Goal: Task Accomplishment & Management: Complete application form

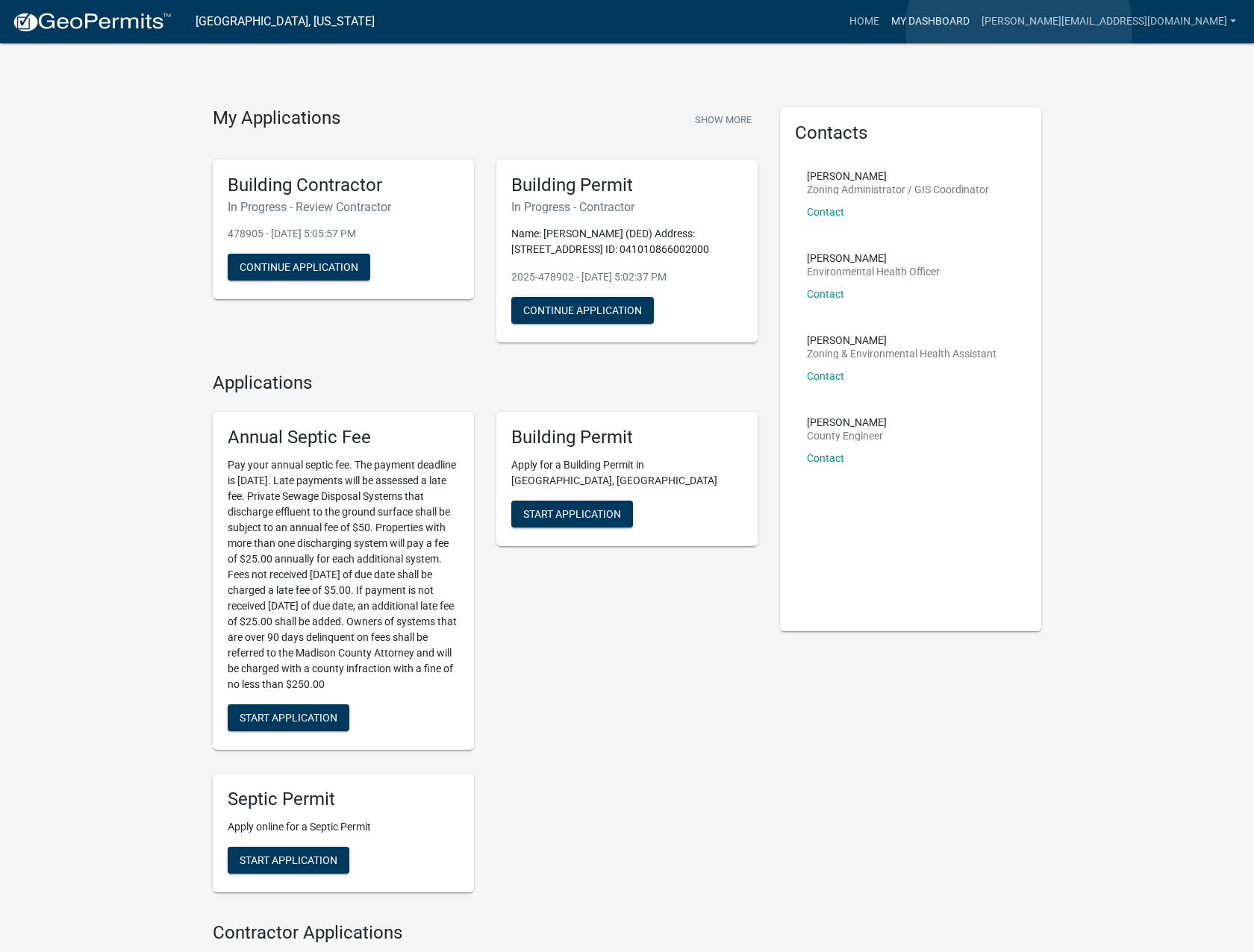
click at [975, 28] on link "My Dashboard" at bounding box center [930, 22] width 90 height 28
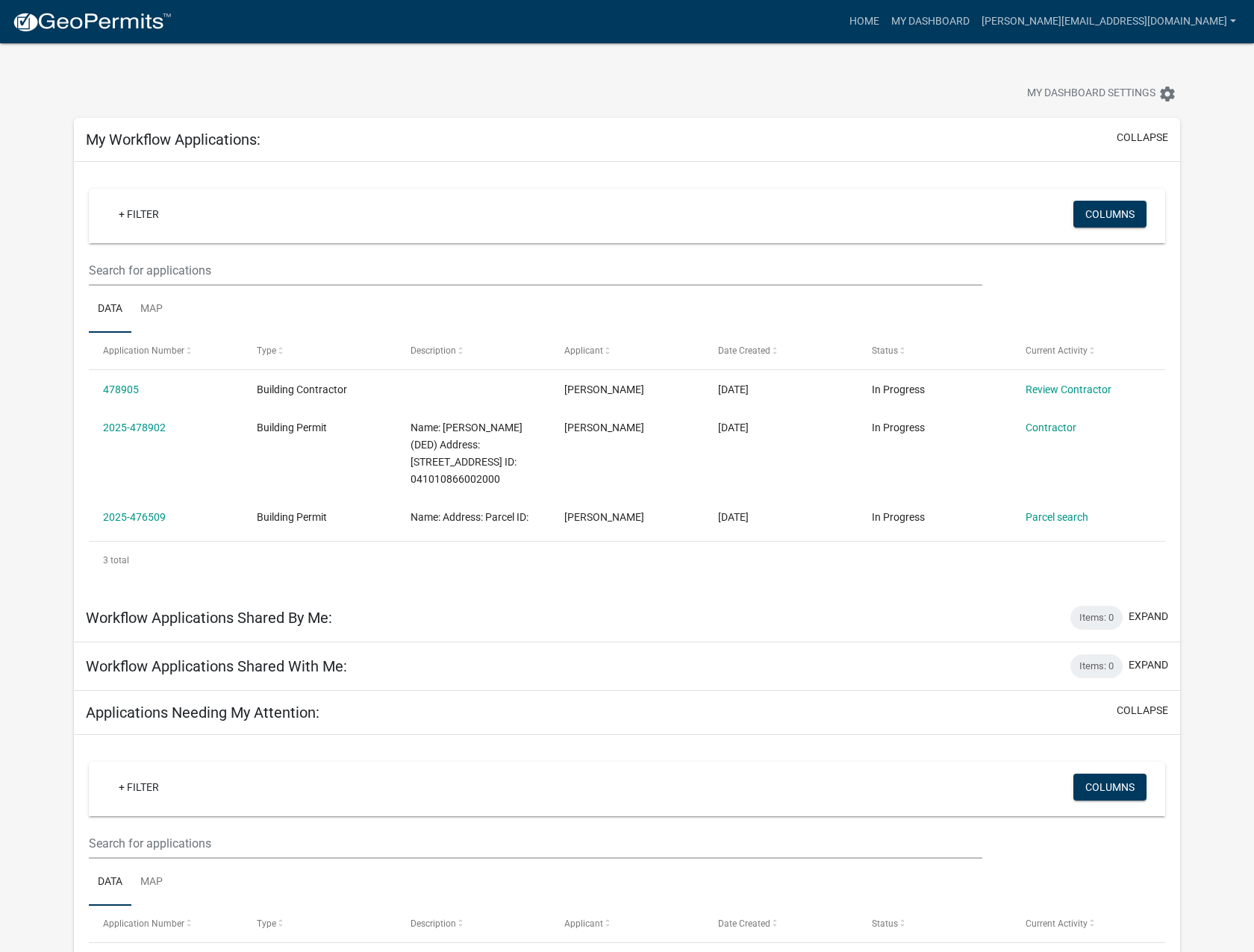
click at [113, 23] on img at bounding box center [92, 23] width 159 height 23
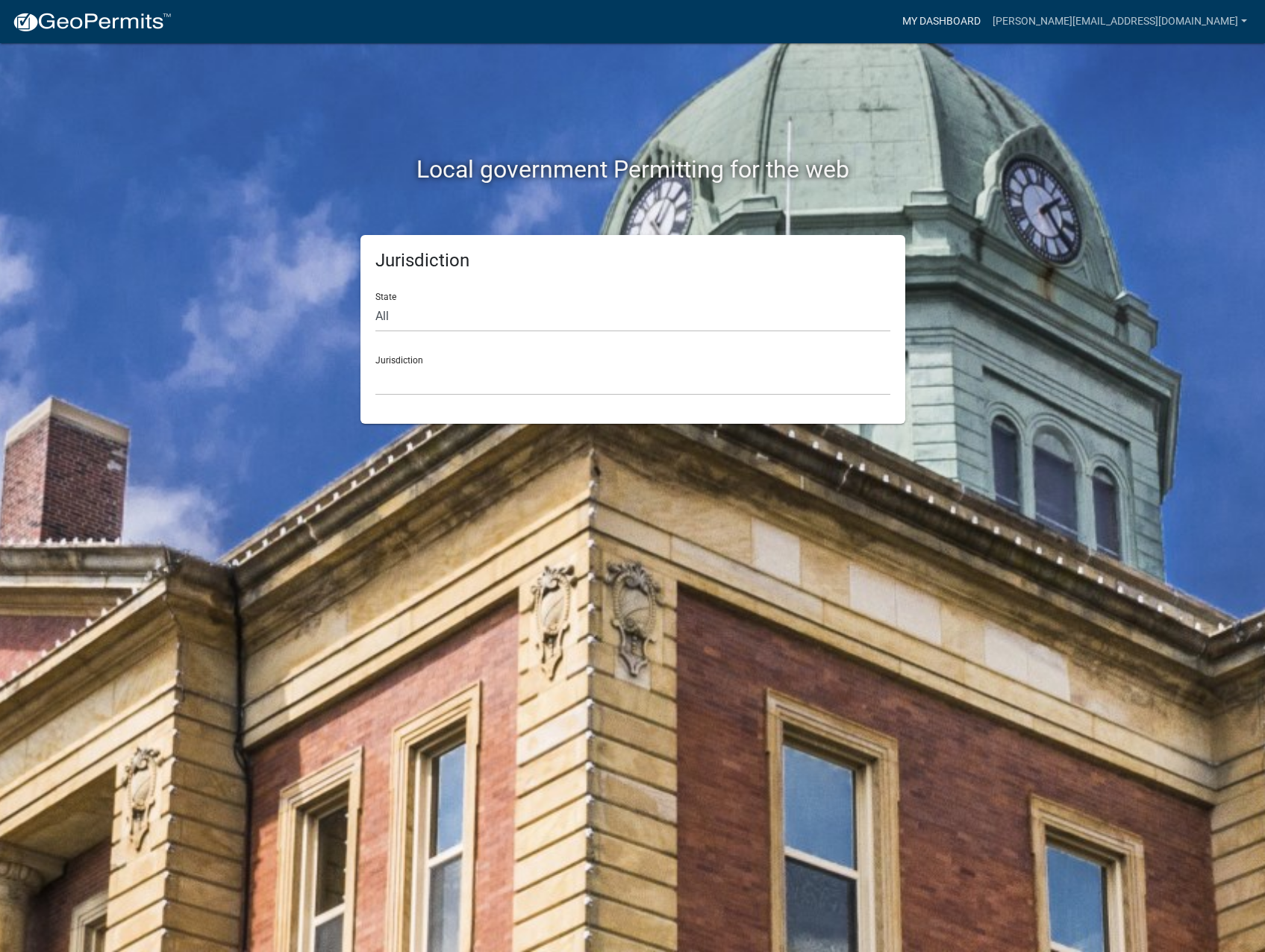
click at [986, 20] on link "My Dashboard" at bounding box center [941, 22] width 90 height 28
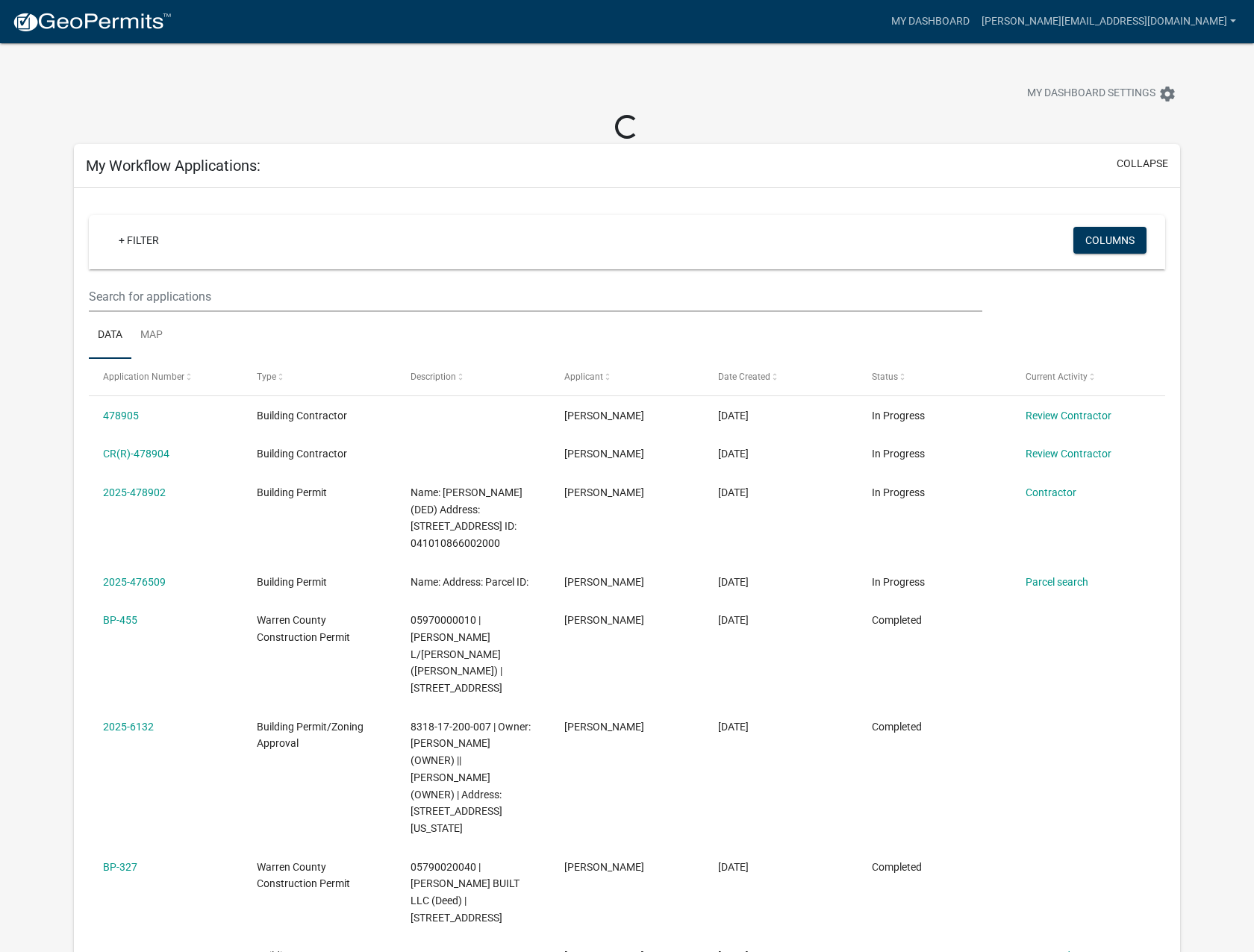
click at [127, 25] on img at bounding box center [92, 23] width 159 height 23
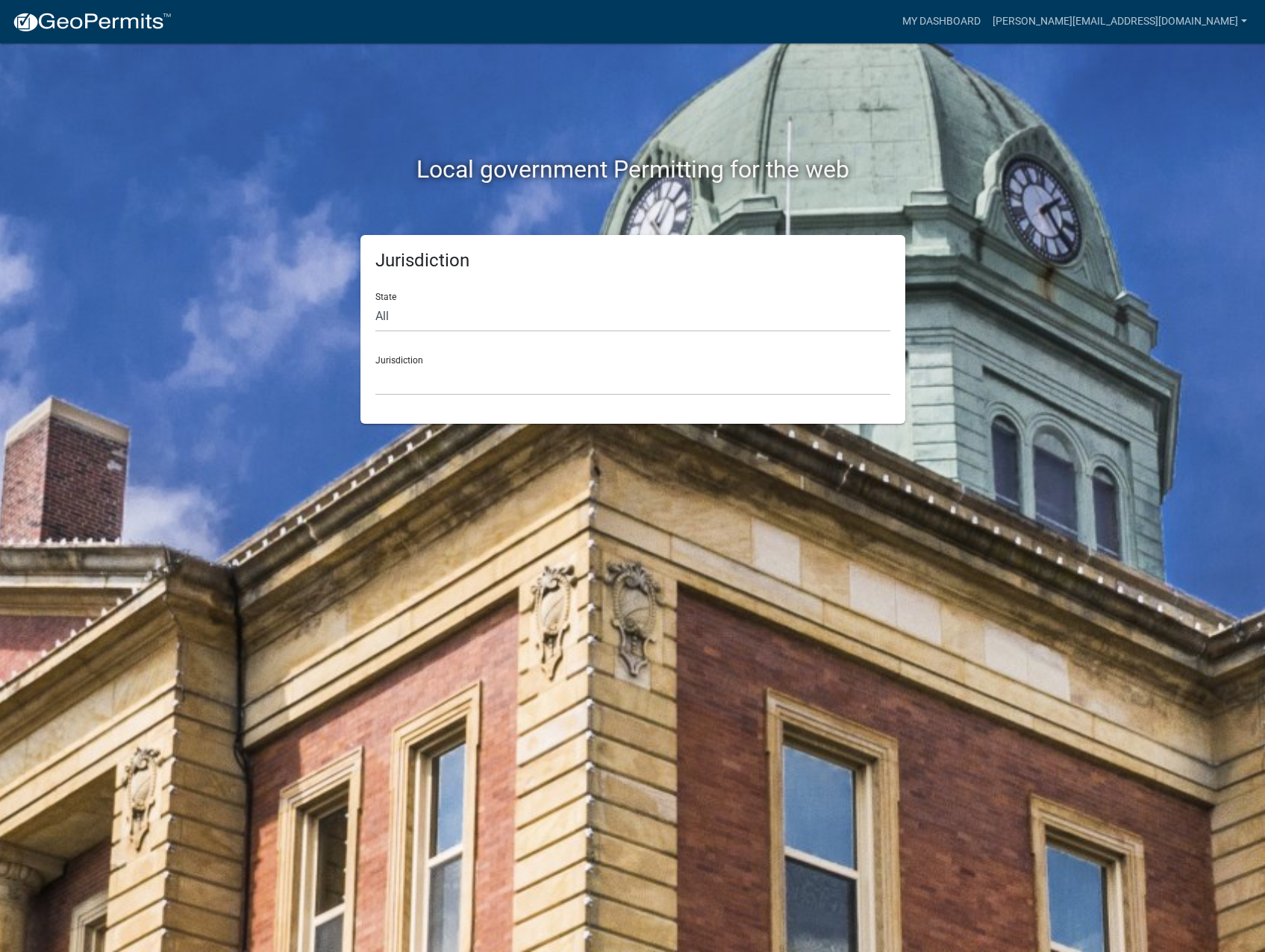
click at [505, 359] on div "Jurisdiction [GEOGRAPHIC_DATA], [US_STATE] [GEOGRAPHIC_DATA], [US_STATE][PERSON…" at bounding box center [632, 370] width 515 height 51
click at [458, 314] on select "All [US_STATE] [US_STATE] [US_STATE] [US_STATE] [US_STATE] [US_STATE] [US_STATE…" at bounding box center [632, 317] width 515 height 30
click at [474, 292] on div "State All [US_STATE] [US_STATE] [US_STATE] [US_STATE] [US_STATE] [US_STATE] [US…" at bounding box center [632, 306] width 515 height 51
click at [428, 373] on select "[GEOGRAPHIC_DATA], [US_STATE] [GEOGRAPHIC_DATA], [US_STATE][PERSON_NAME][GEOGRA…" at bounding box center [632, 380] width 515 height 30
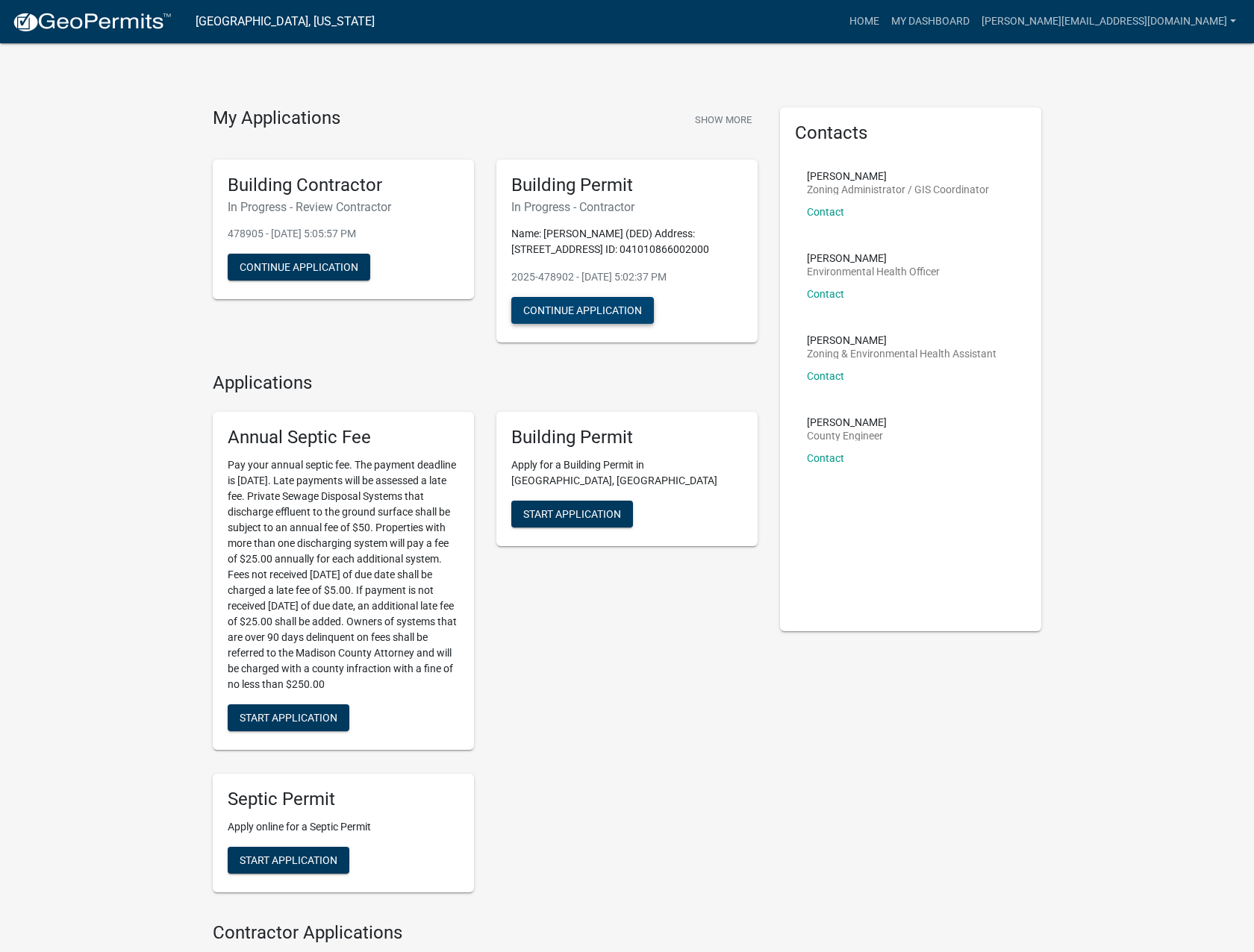
click at [615, 308] on button "Continue Application" at bounding box center [582, 310] width 142 height 27
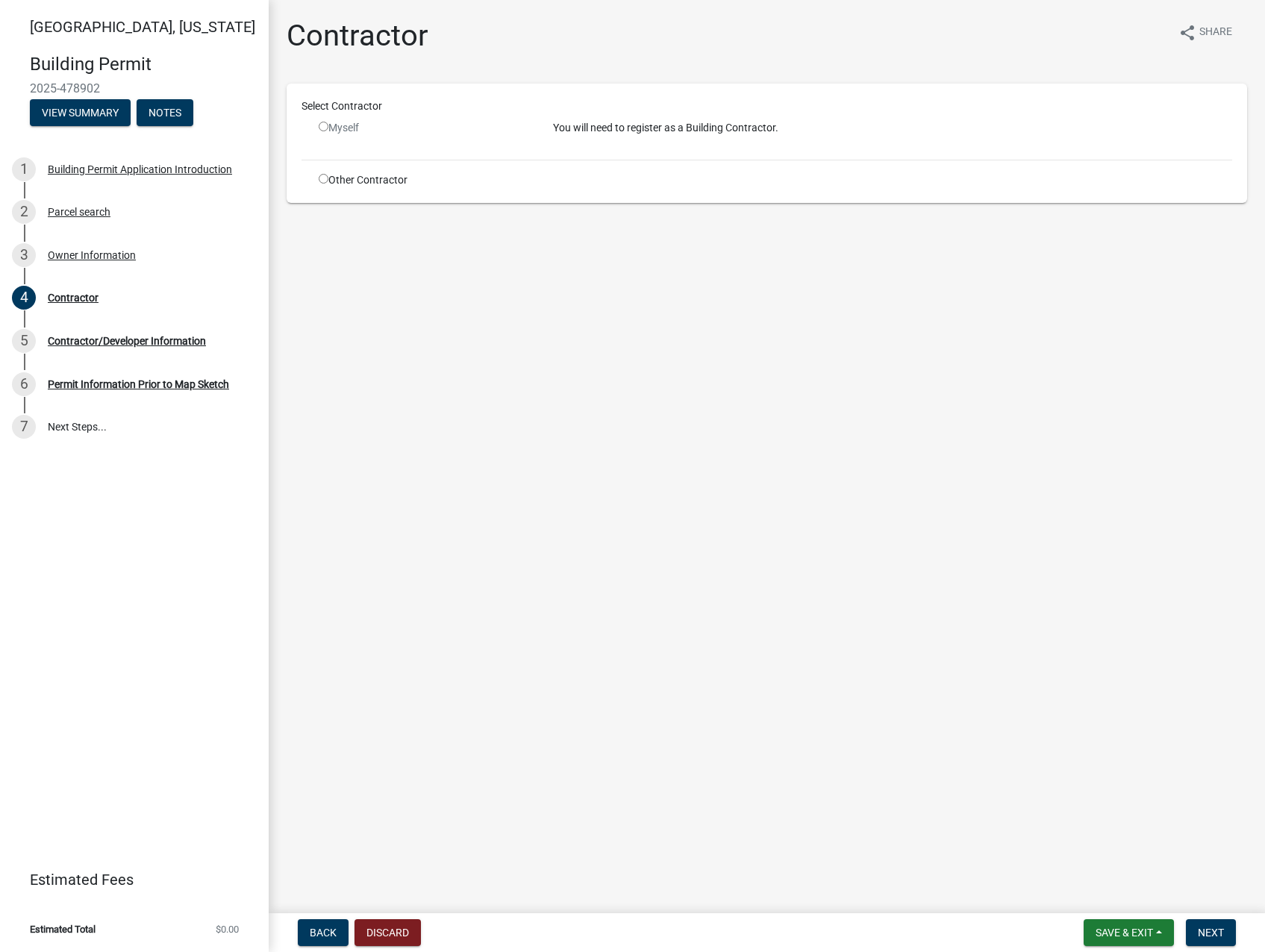
click at [318, 181] on div "Other Contractor" at bounding box center [424, 180] width 234 height 16
click at [324, 177] on input "radio" at bounding box center [323, 178] width 9 height 9
radio input "true"
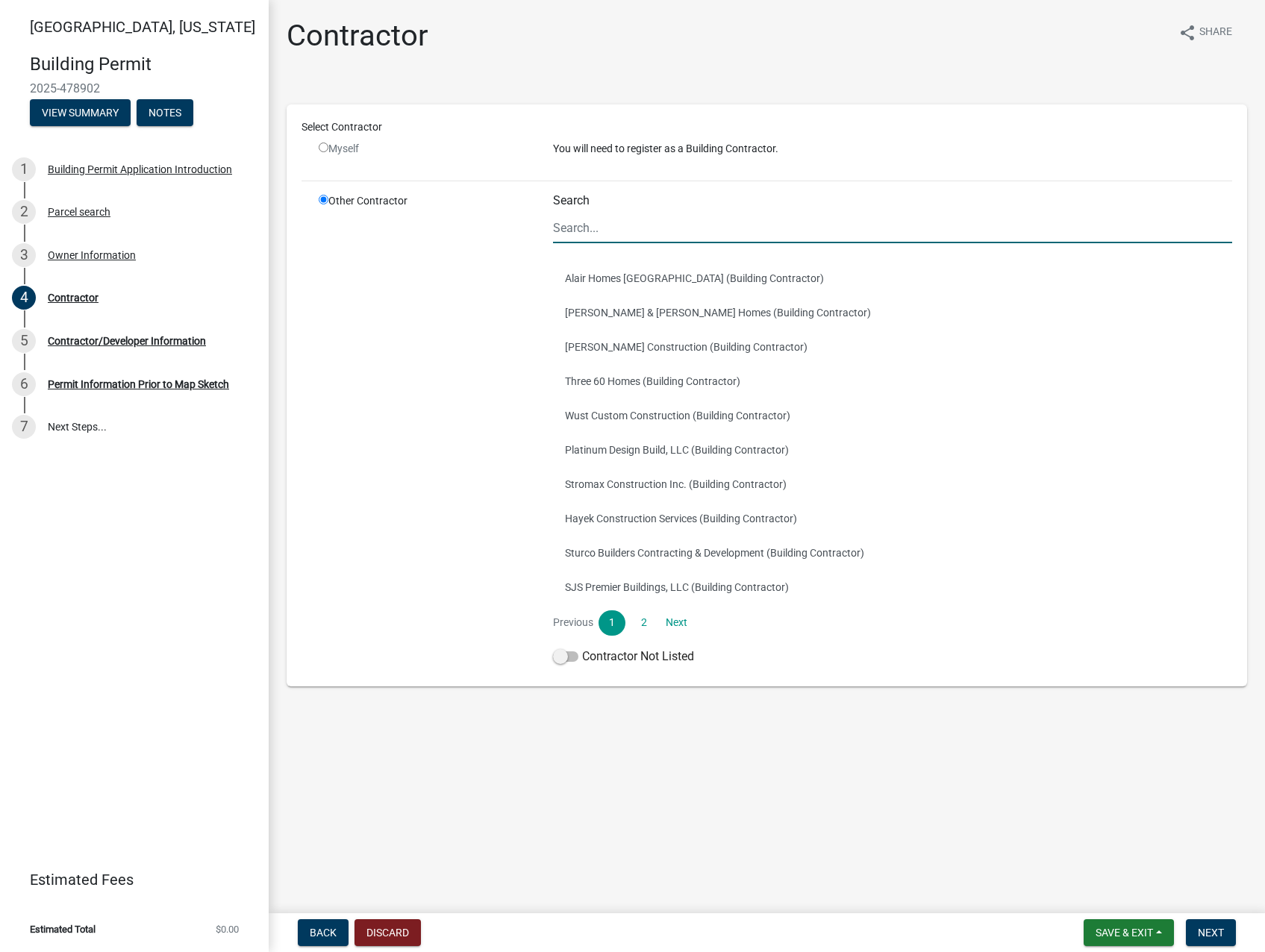
click at [599, 231] on input "Search" at bounding box center [892, 228] width 680 height 30
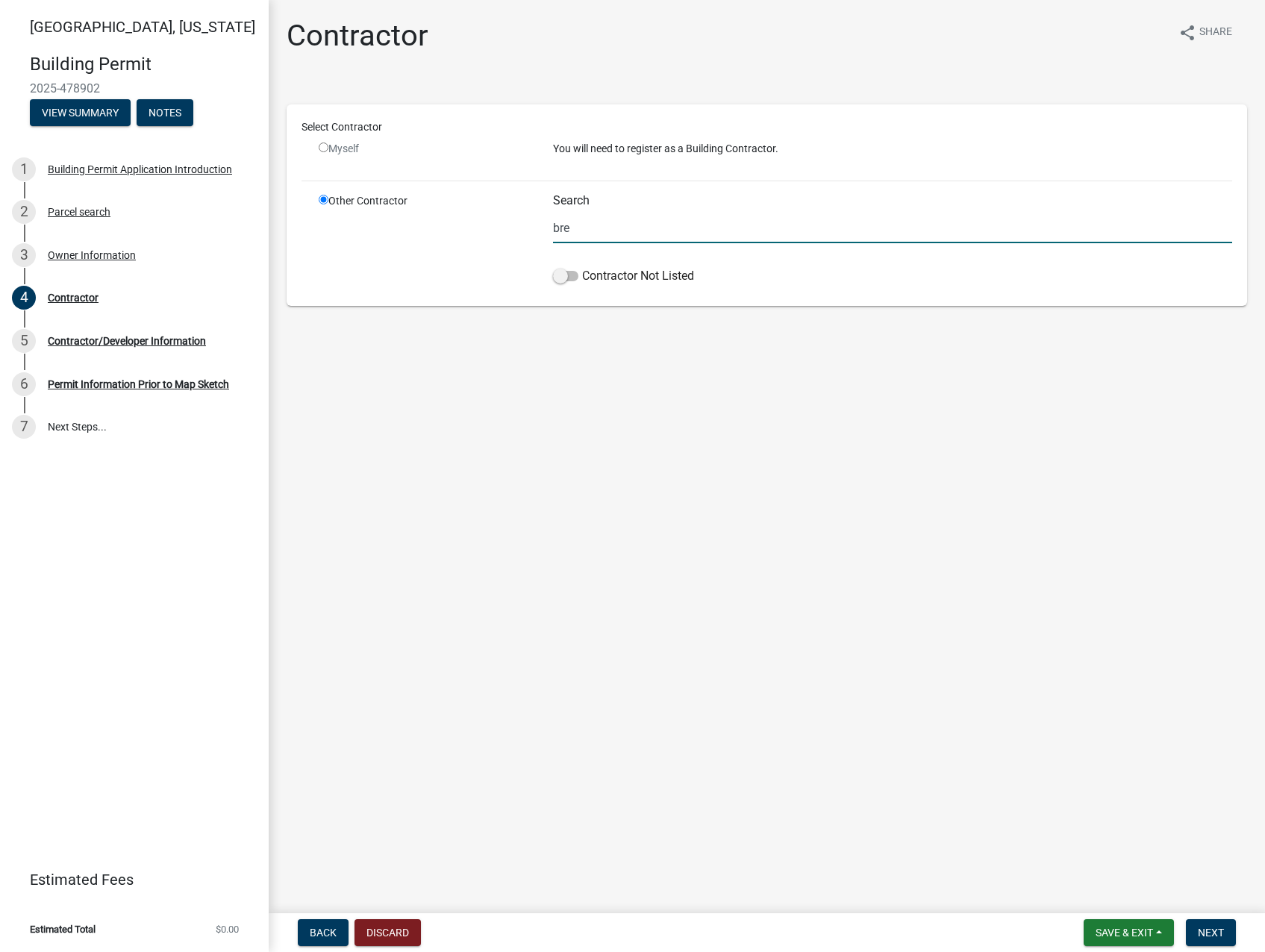
type input "[PERSON_NAME]"
click at [1116, 933] on span "Save & Exit" at bounding box center [1124, 932] width 58 height 12
click at [1098, 893] on button "Save & Exit" at bounding box center [1114, 894] width 119 height 36
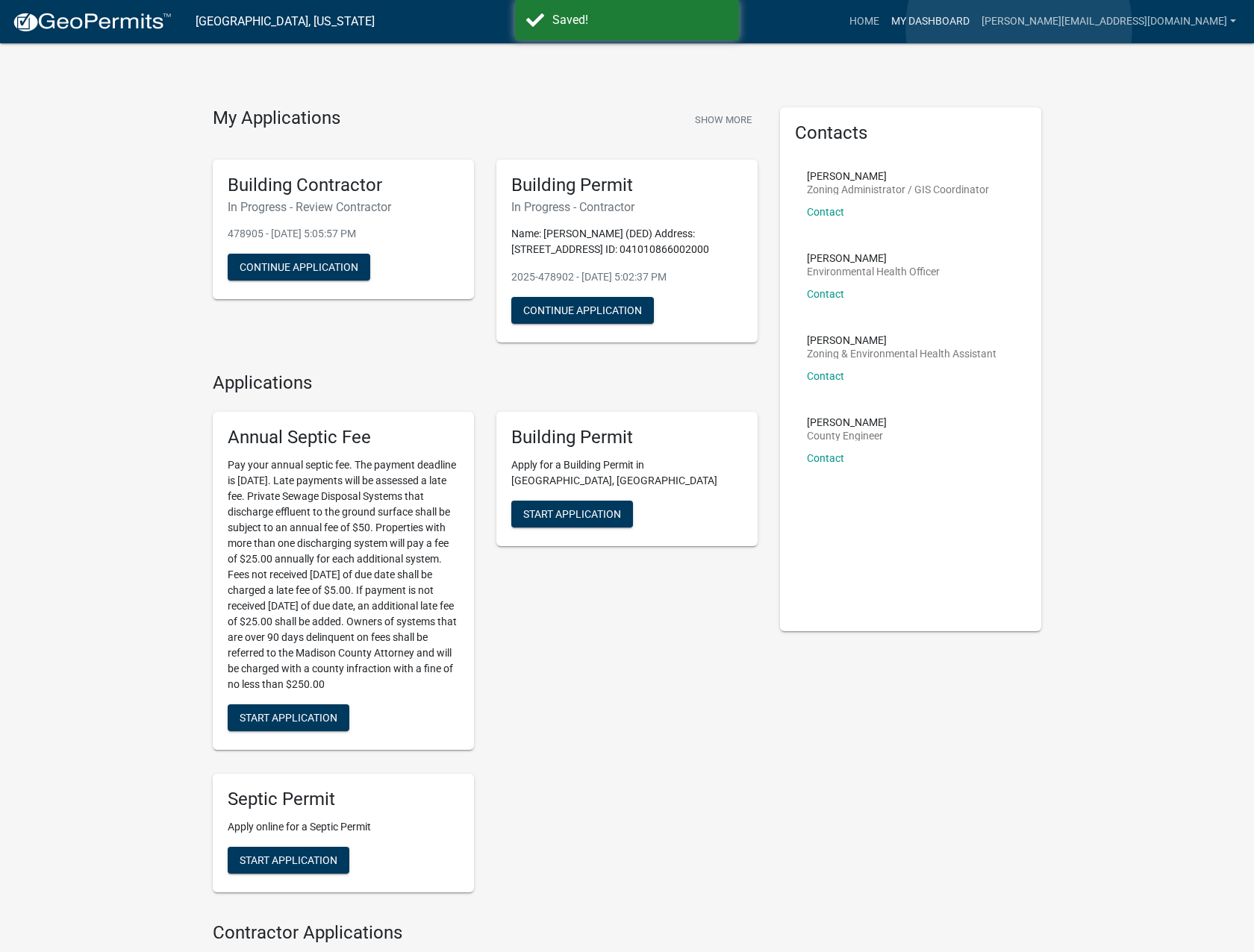
click at [975, 27] on link "My Dashboard" at bounding box center [930, 22] width 90 height 28
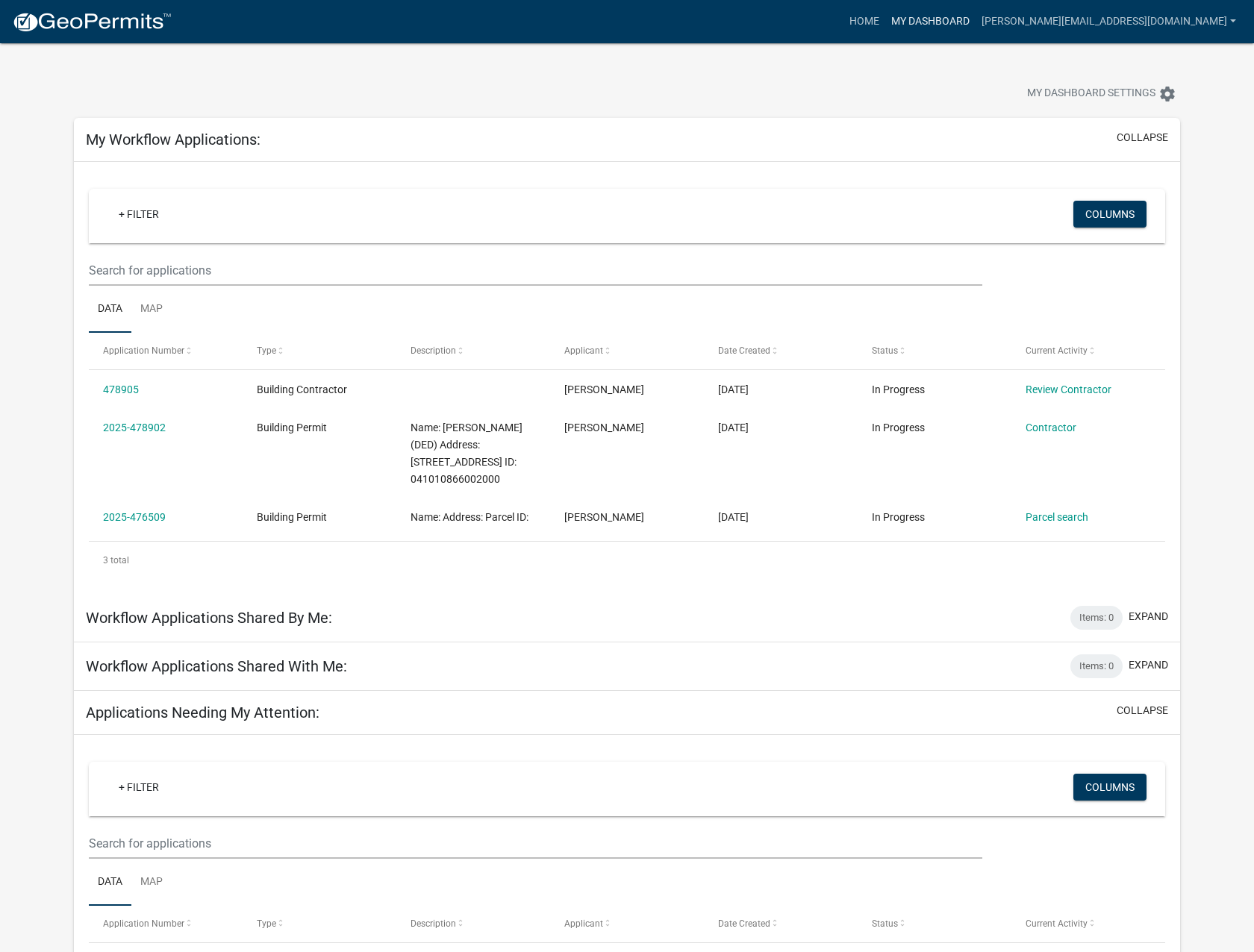
click at [975, 19] on link "My Dashboard" at bounding box center [930, 22] width 90 height 28
click at [885, 24] on link "Home" at bounding box center [864, 22] width 42 height 28
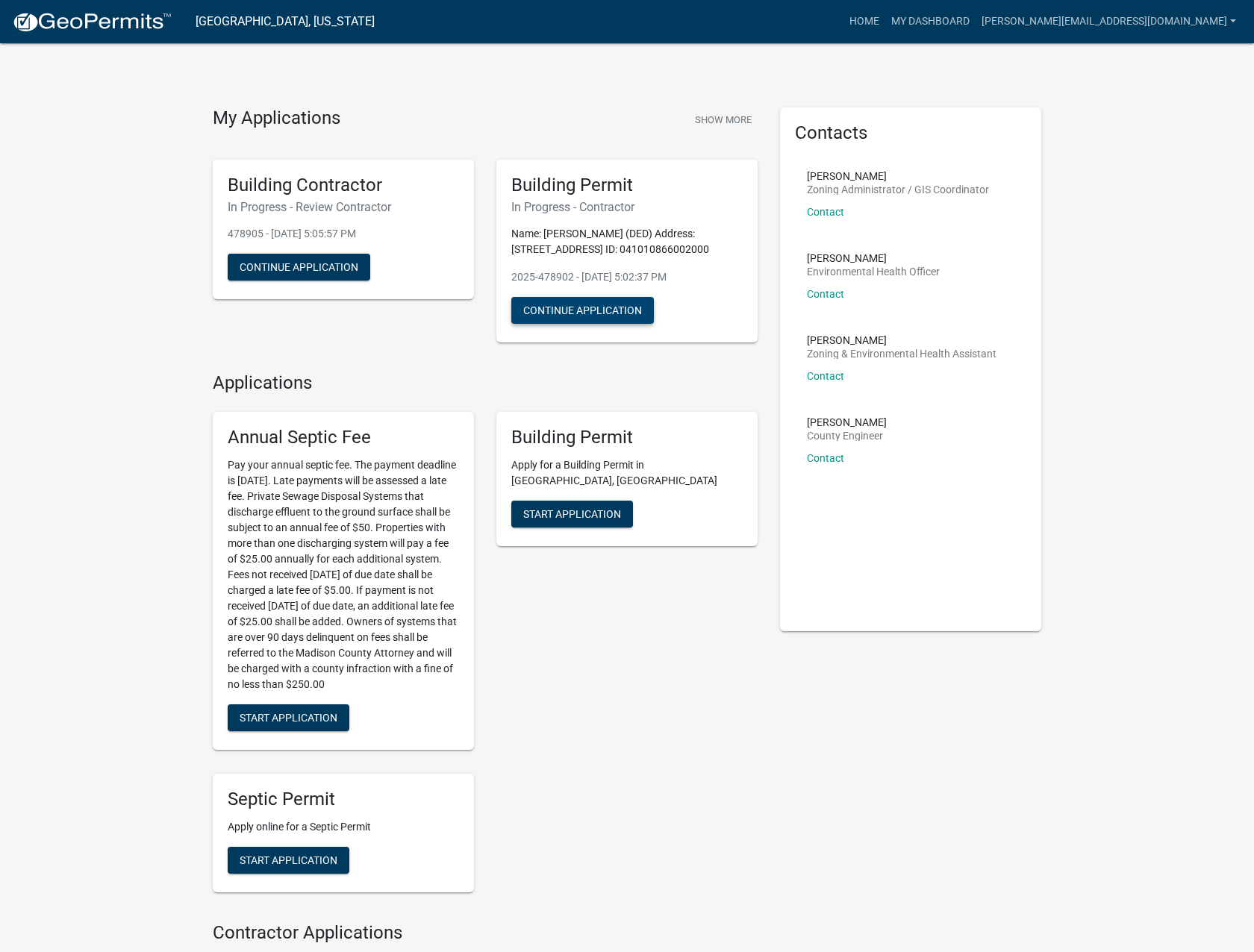
click at [581, 302] on button "Continue Application" at bounding box center [582, 310] width 142 height 27
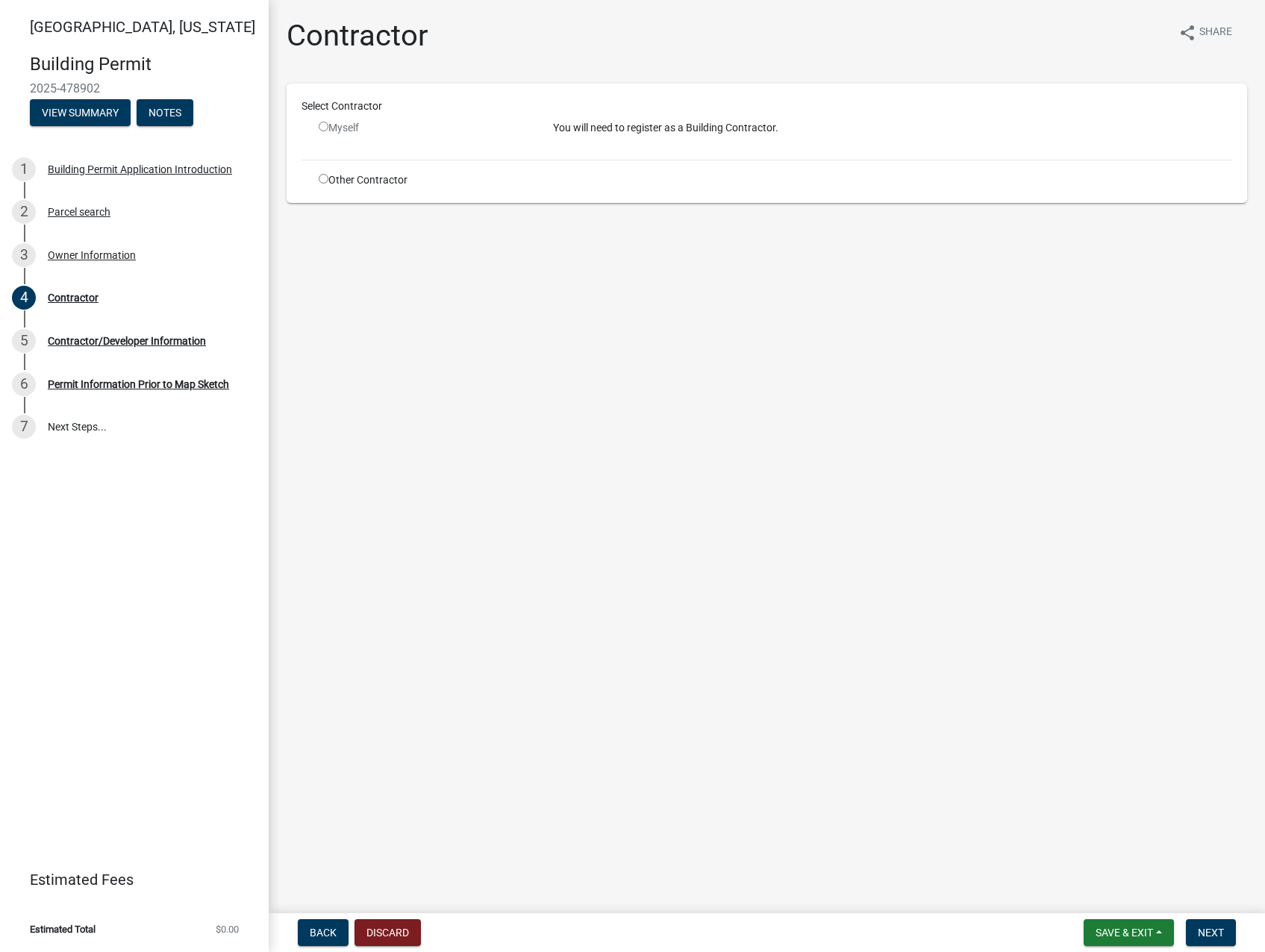
click at [321, 130] on input "radio" at bounding box center [323, 126] width 9 height 9
click at [328, 124] on div "Myself" at bounding box center [424, 128] width 211 height 16
click at [331, 125] on div "Myself" at bounding box center [424, 128] width 211 height 16
click at [324, 125] on input "radio" at bounding box center [323, 126] width 9 height 9
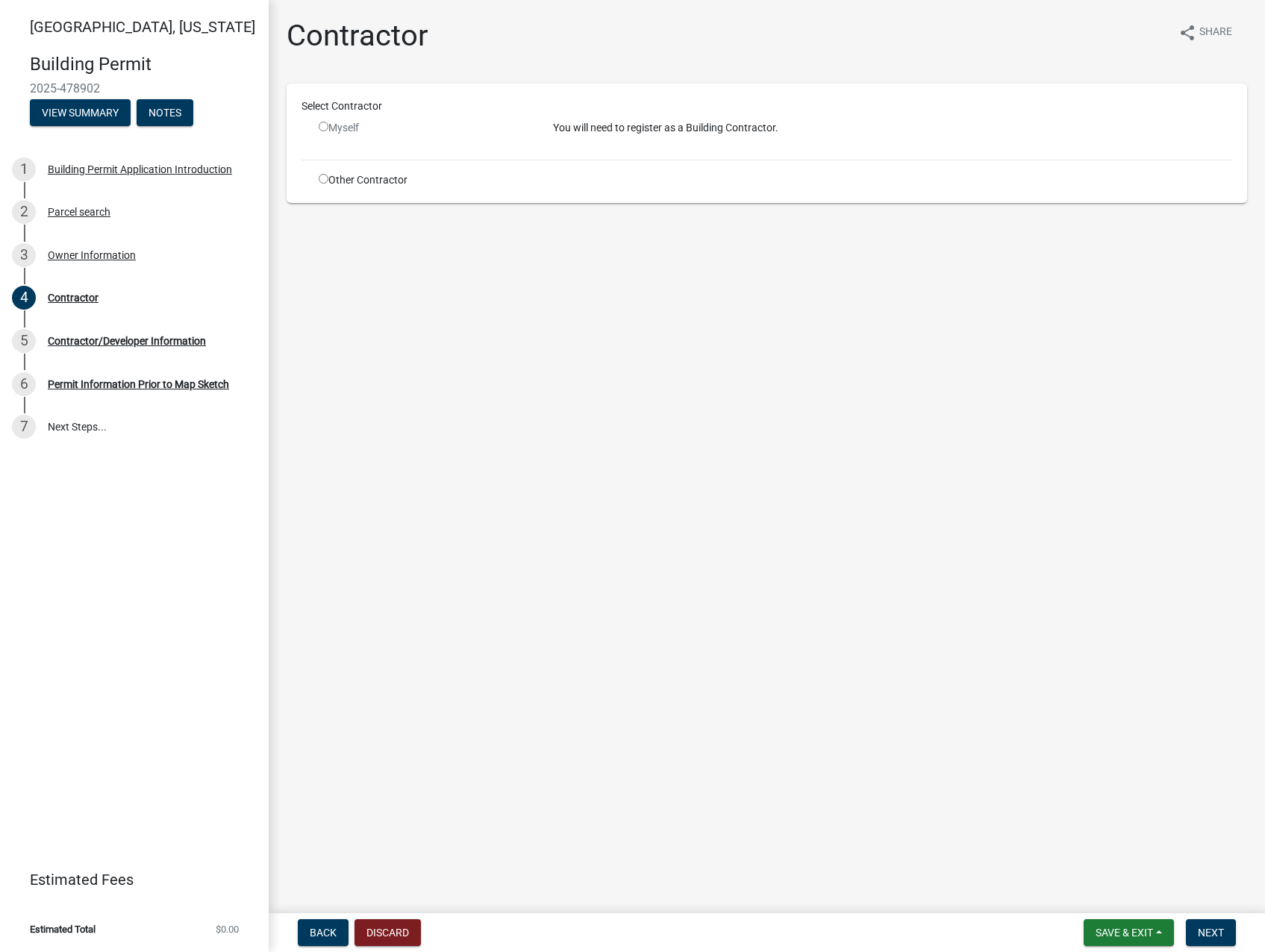
click at [324, 125] on input "radio" at bounding box center [323, 126] width 9 height 9
radio input "false"
click at [327, 180] on input "radio" at bounding box center [323, 178] width 9 height 9
radio input "true"
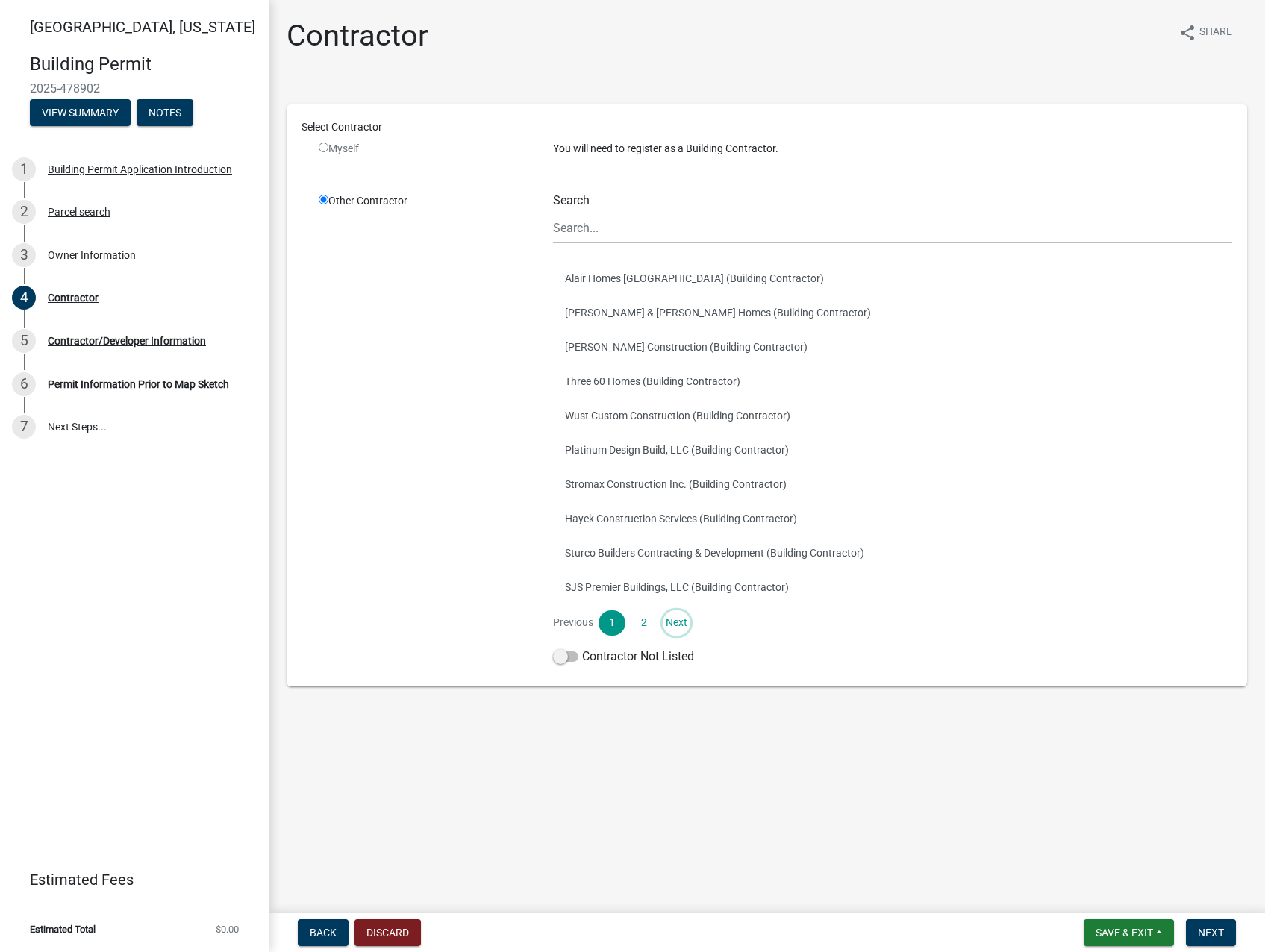
click at [685, 625] on link "Next" at bounding box center [676, 623] width 27 height 26
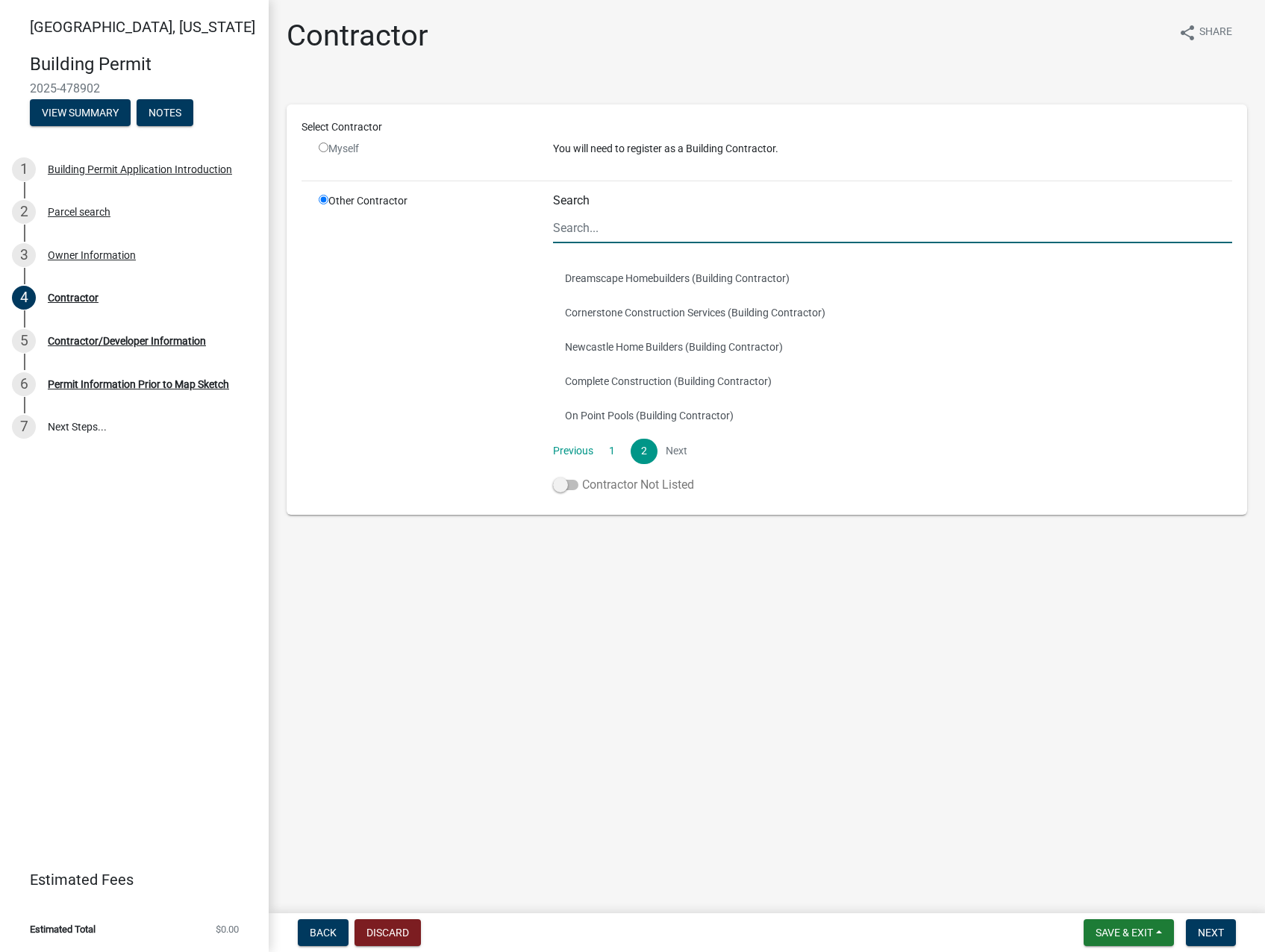
click at [558, 485] on span at bounding box center [565, 485] width 26 height 10
click at [582, 476] on input "Contractor Not Listed" at bounding box center [582, 476] width 0 height 0
click at [1212, 932] on span "Next" at bounding box center [1211, 932] width 27 height 12
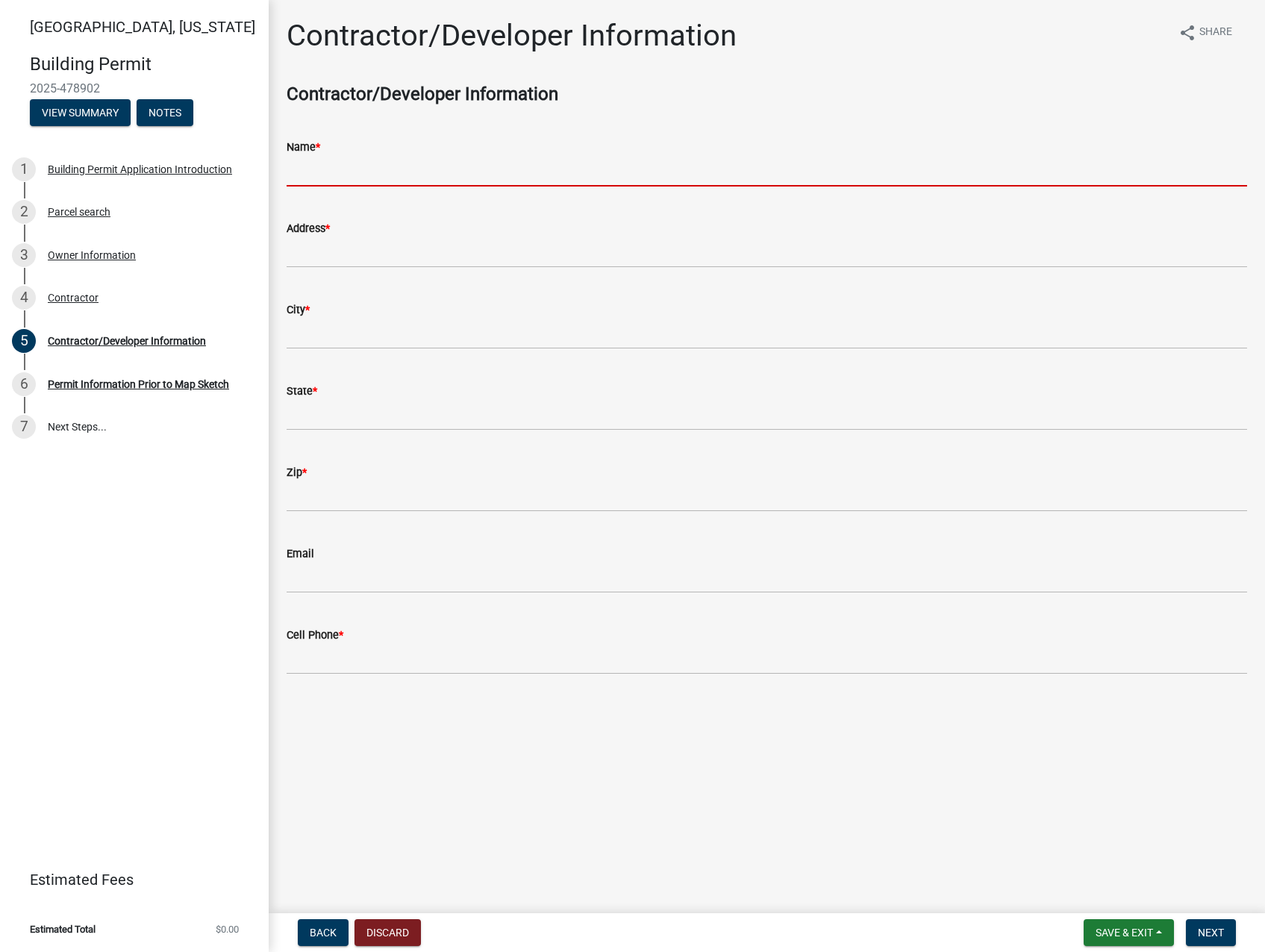
click at [480, 159] on input "Name *" at bounding box center [766, 171] width 961 height 30
type input "[PERSON_NAME] Built"
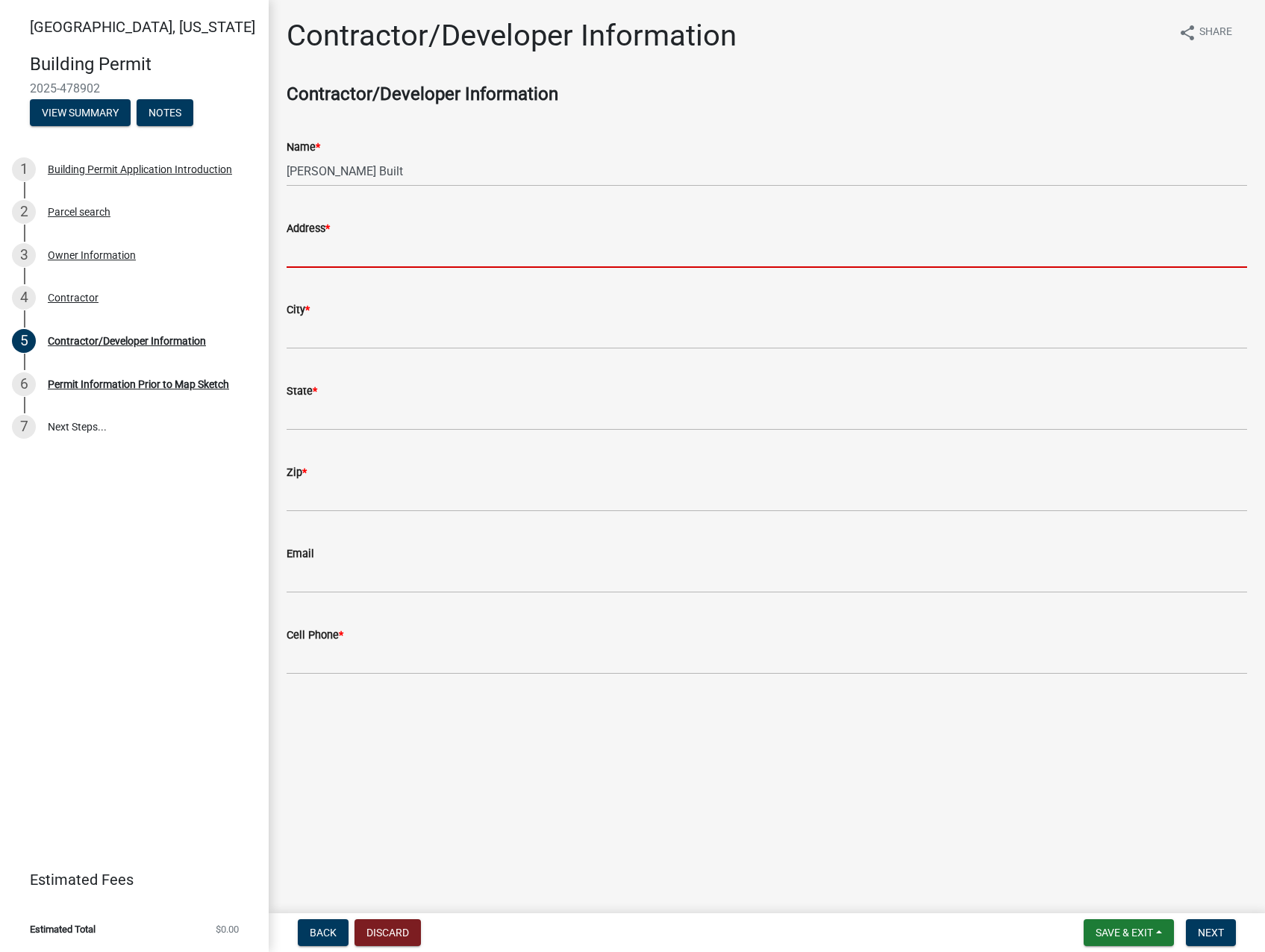
click at [600, 253] on input "Address *" at bounding box center [766, 252] width 961 height 30
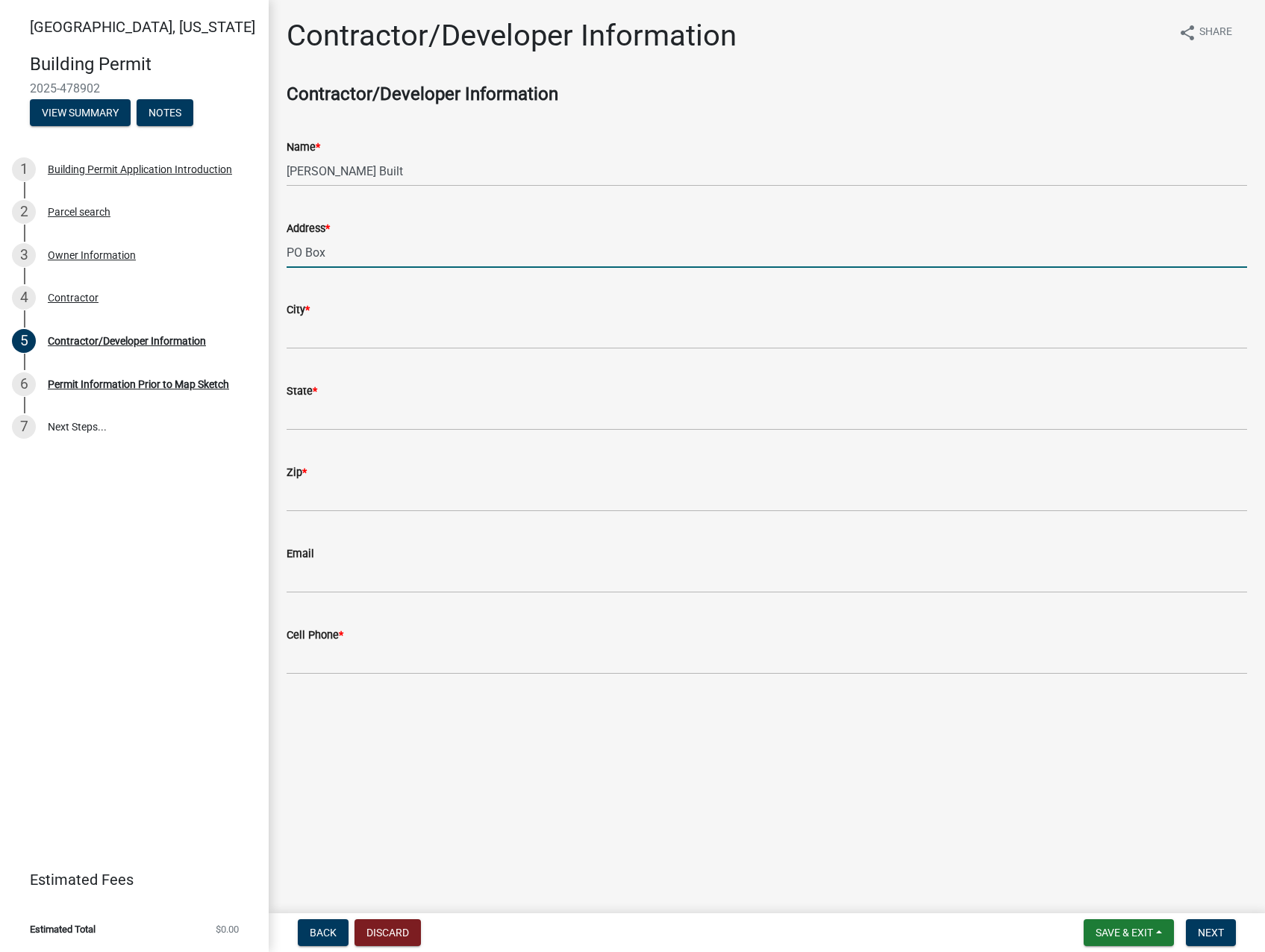
type input "[STREET_ADDRESS]"
type input "Johnston, [GEOGRAPHIC_DATA]"
type input "IA"
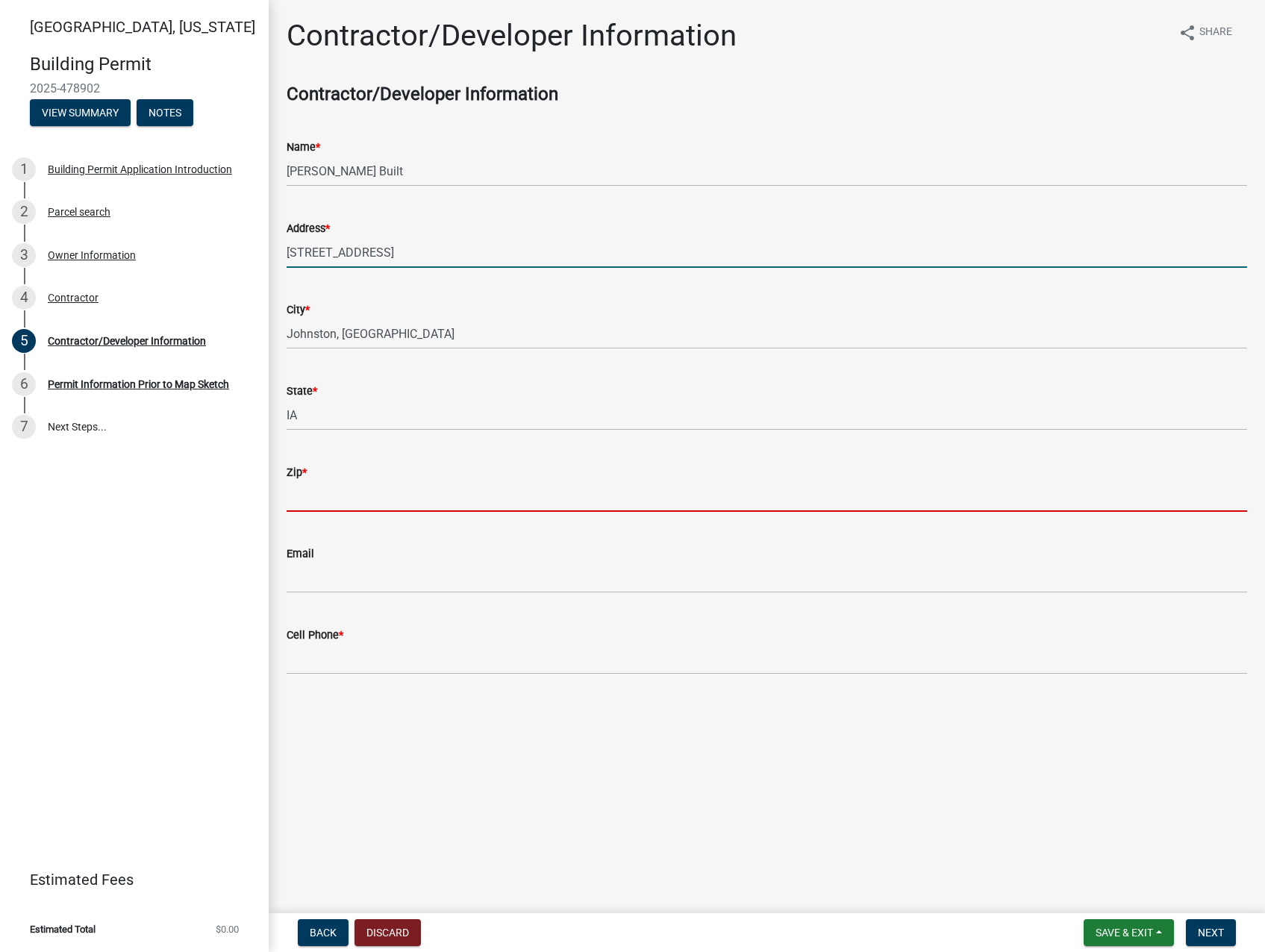
type input "50131-0887"
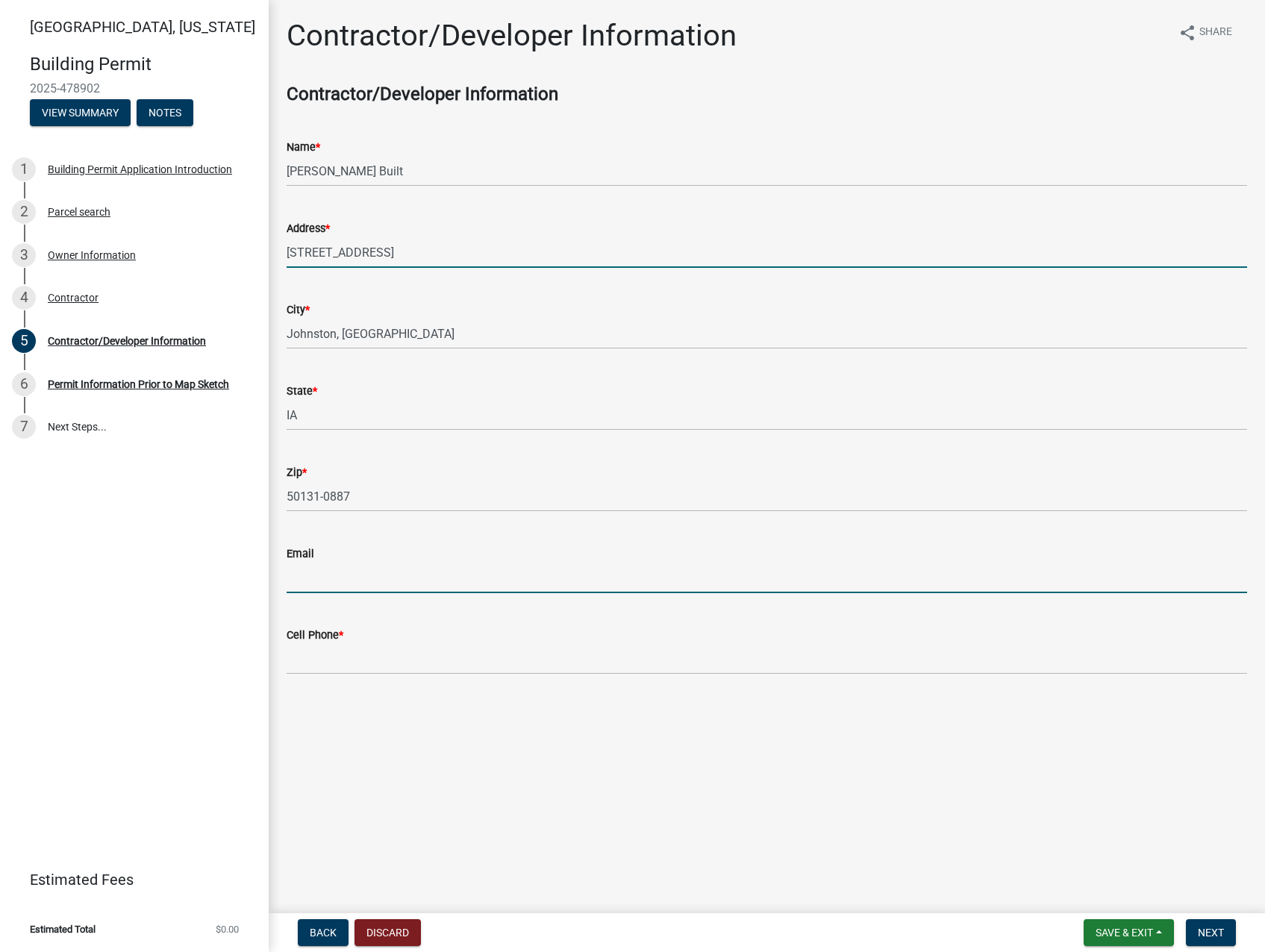
type input "[PERSON_NAME][EMAIL_ADDRESS][DOMAIN_NAME]"
type input "5154192411"
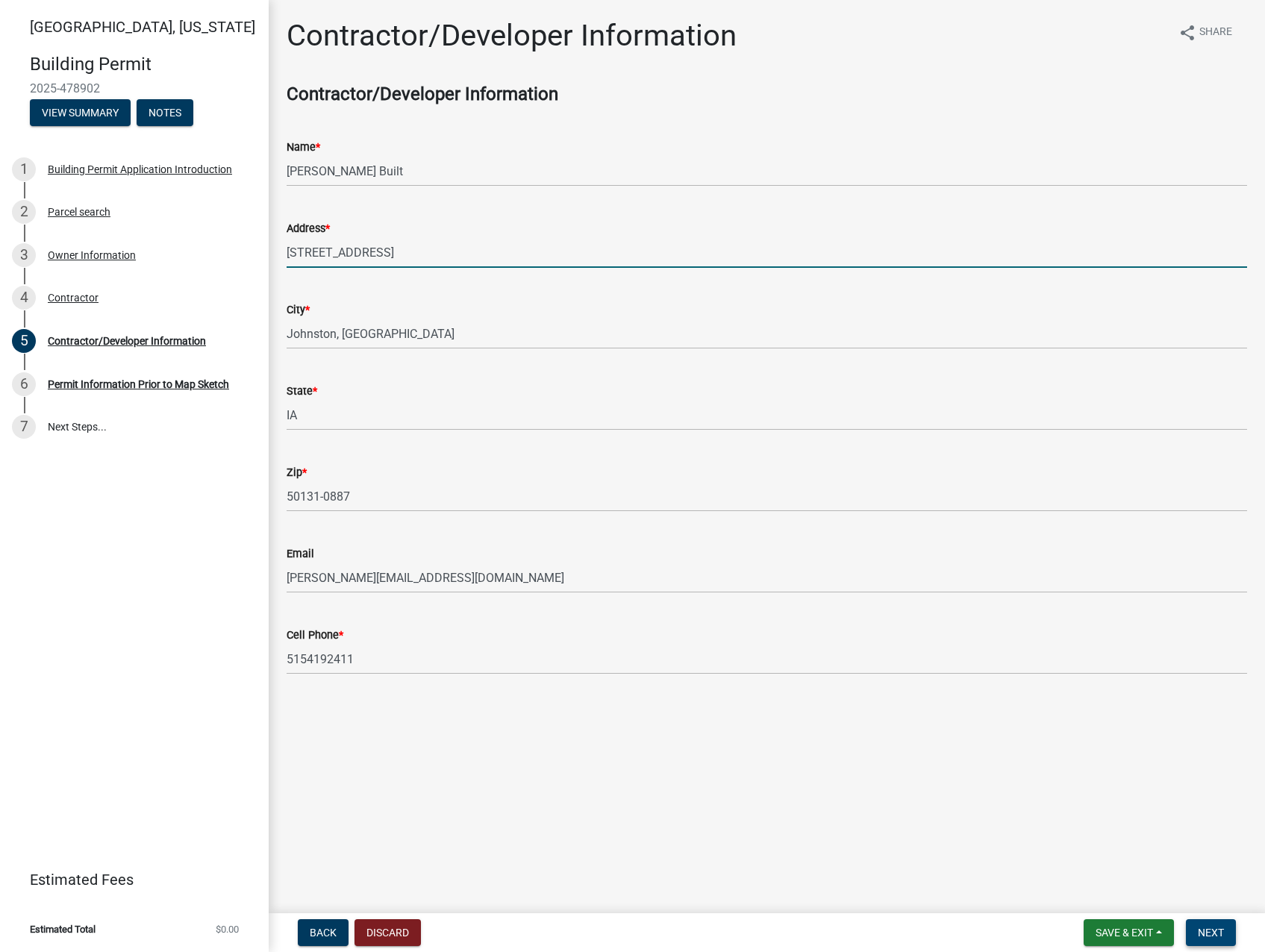
click at [1208, 933] on span "Next" at bounding box center [1211, 932] width 27 height 12
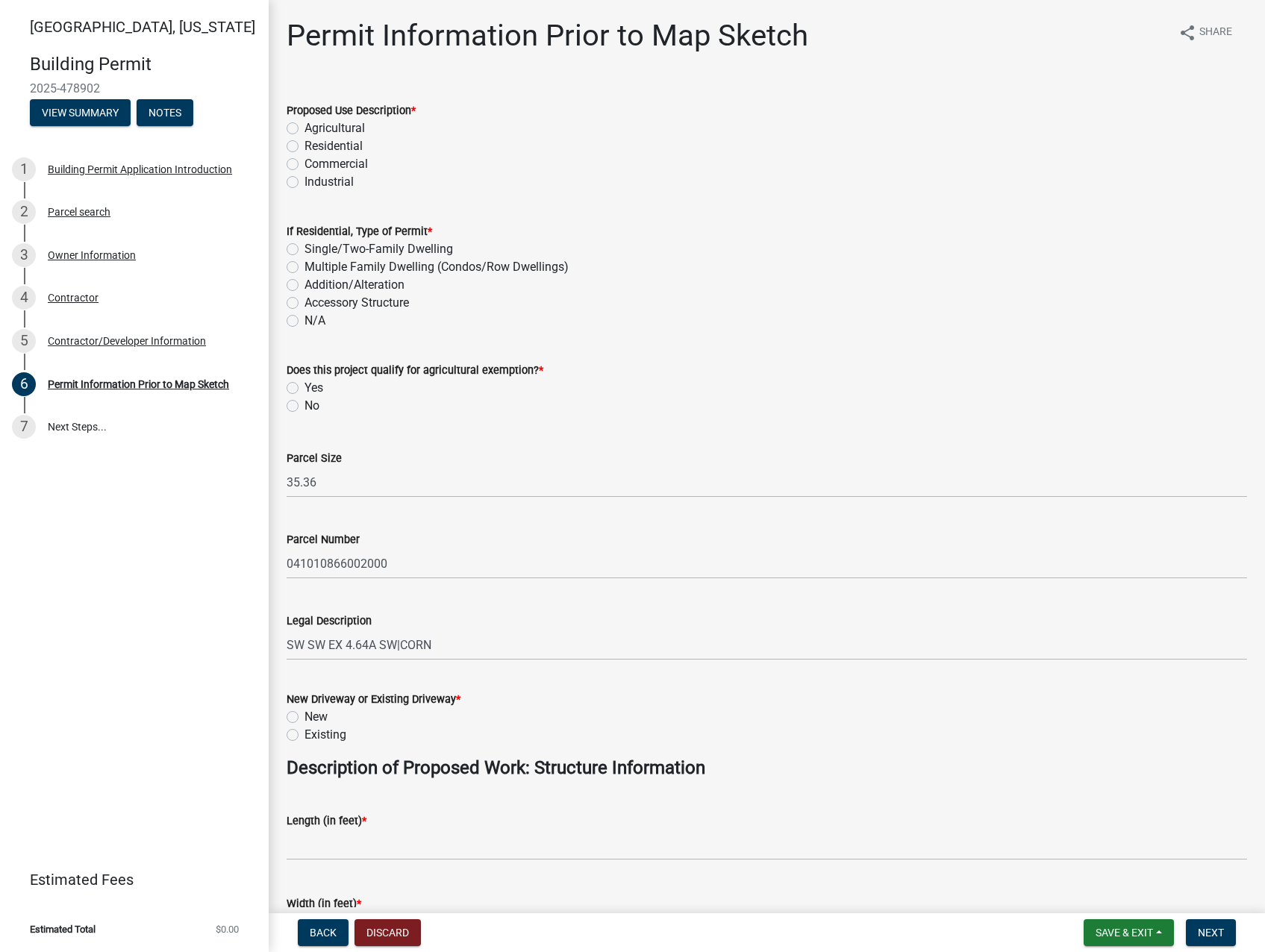
click at [304, 145] on label "Residential" at bounding box center [333, 146] width 58 height 18
click at [304, 145] on input "Residential" at bounding box center [309, 142] width 9 height 9
radio input "true"
click at [304, 247] on label "Single/Two-Family Dwelling" at bounding box center [378, 248] width 149 height 18
click at [304, 247] on input "Single/Two-Family Dwelling" at bounding box center [309, 245] width 9 height 9
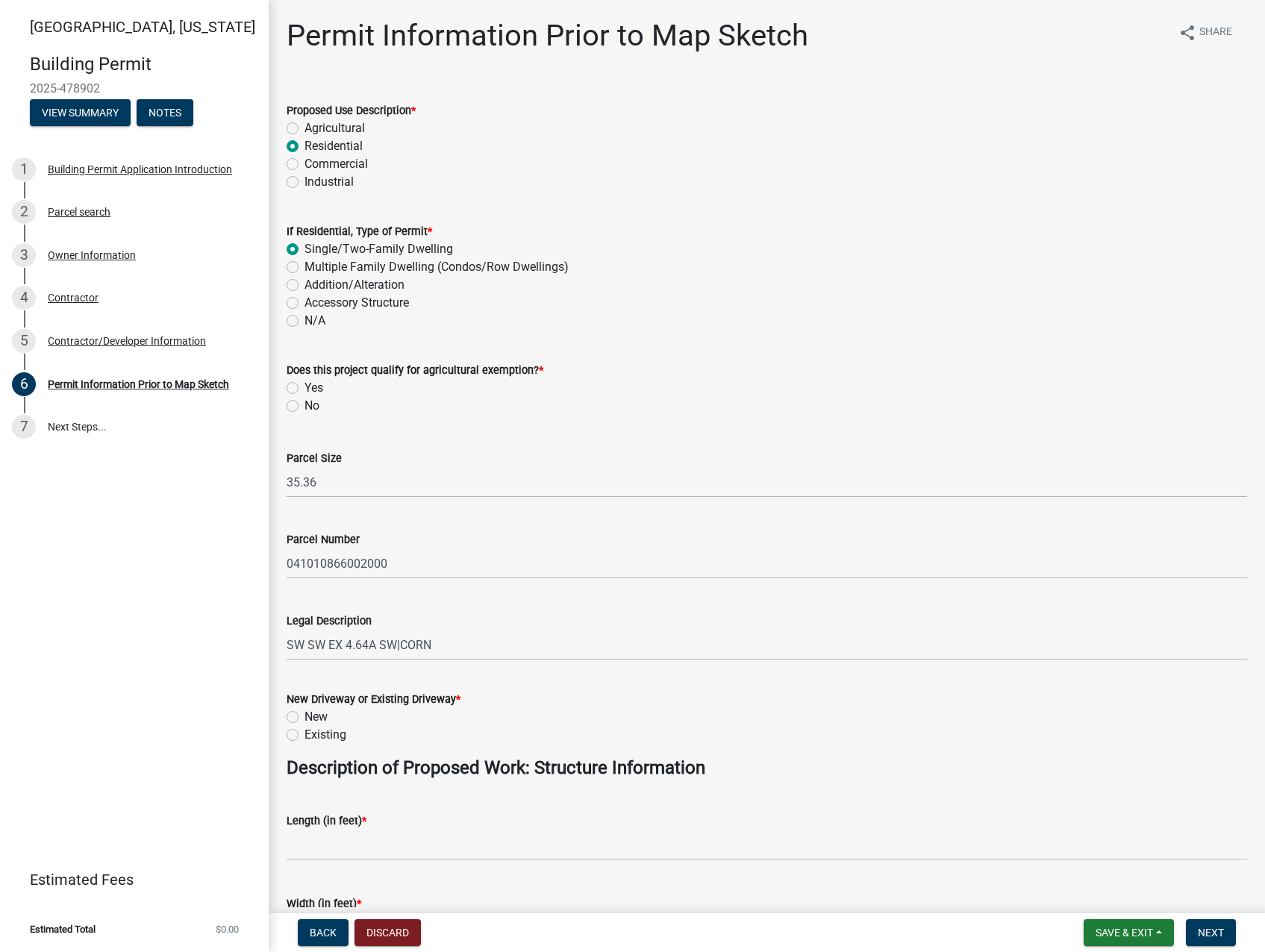
radio input "true"
click at [304, 390] on label "Yes" at bounding box center [314, 388] width 19 height 18
click at [304, 389] on input "Yes" at bounding box center [309, 384] width 9 height 9
radio input "true"
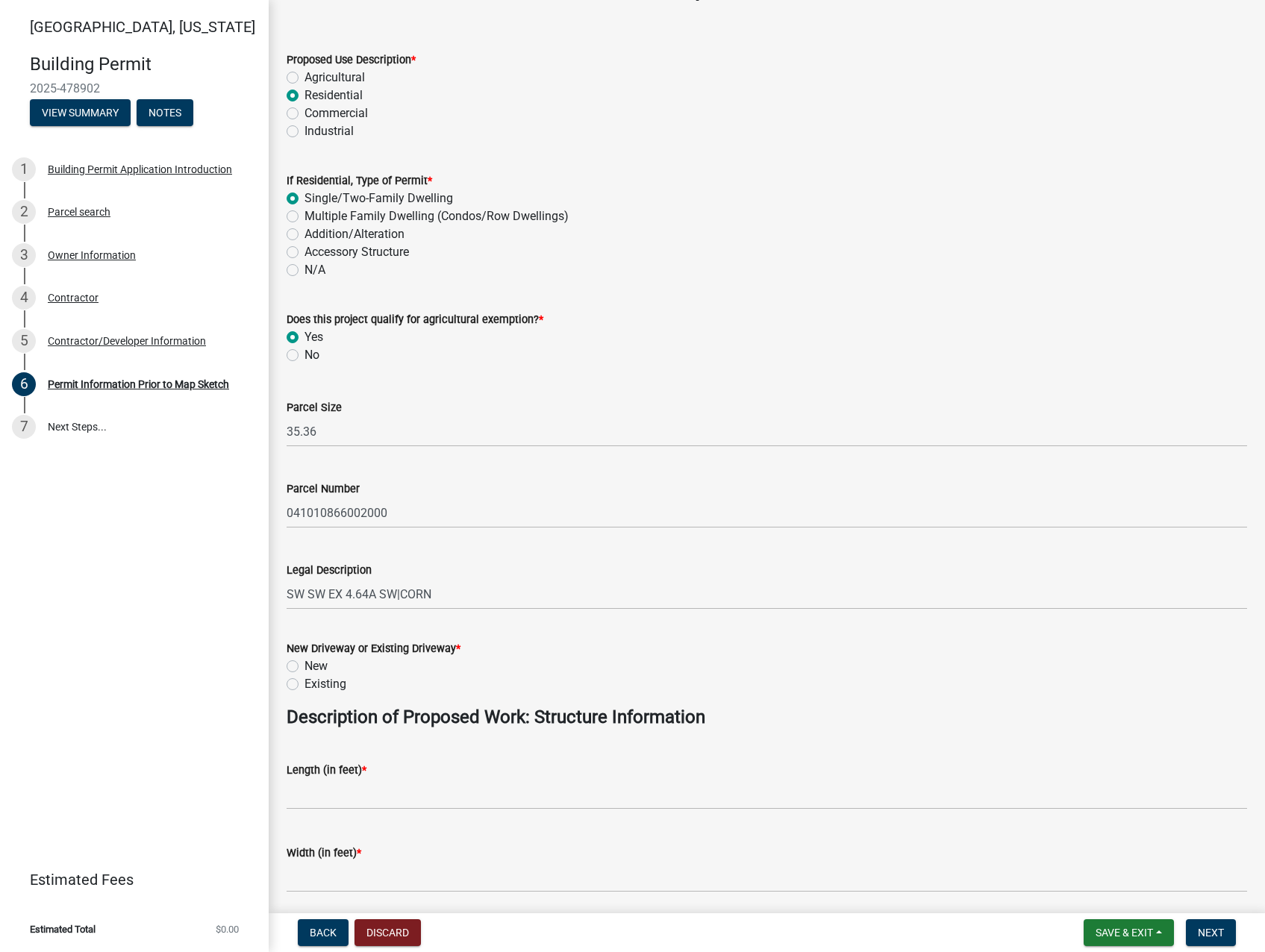
scroll to position [75, 0]
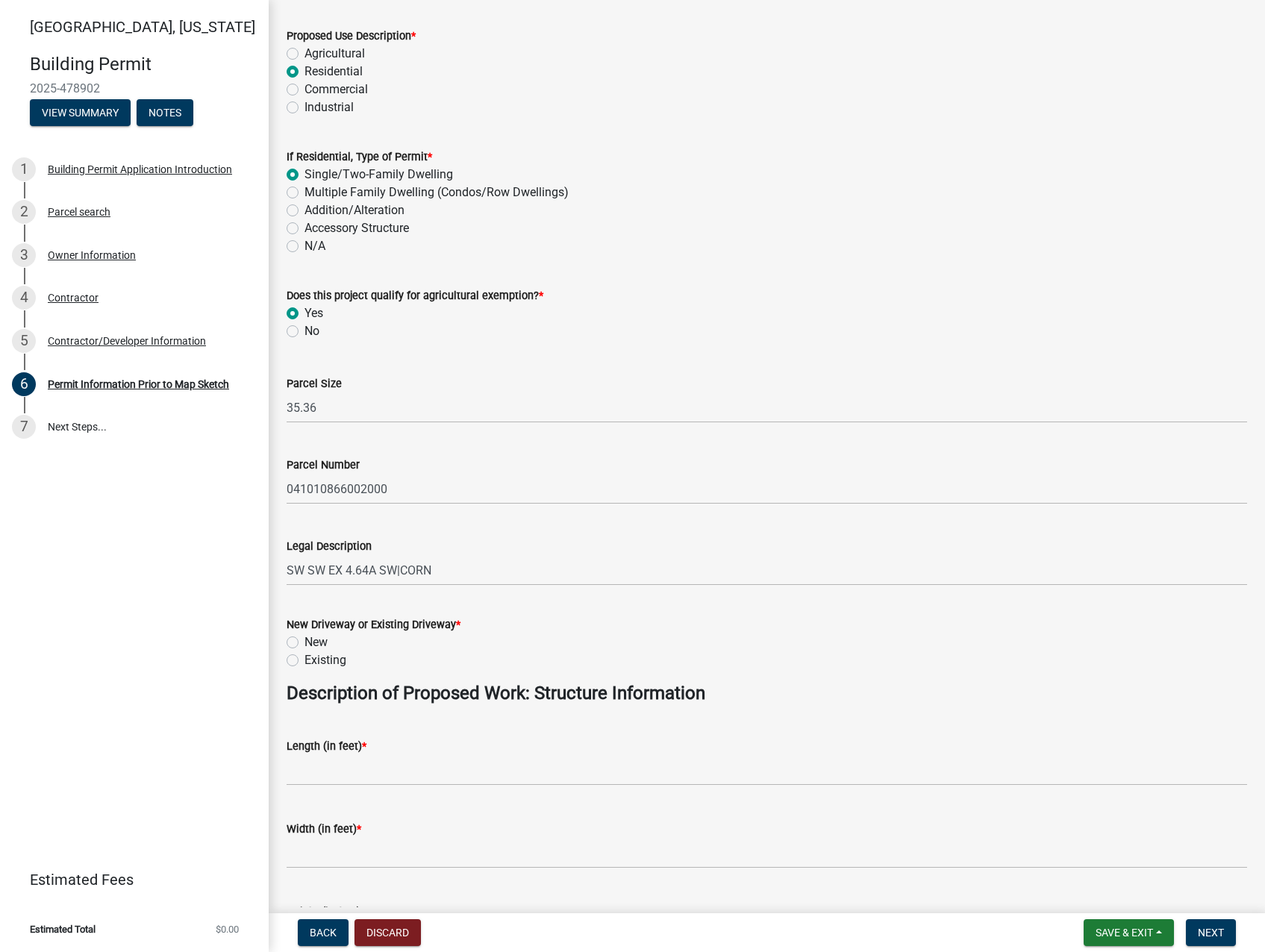
click at [304, 643] on label "New" at bounding box center [316, 642] width 23 height 18
click at [304, 643] on input "New" at bounding box center [309, 638] width 9 height 9
radio input "true"
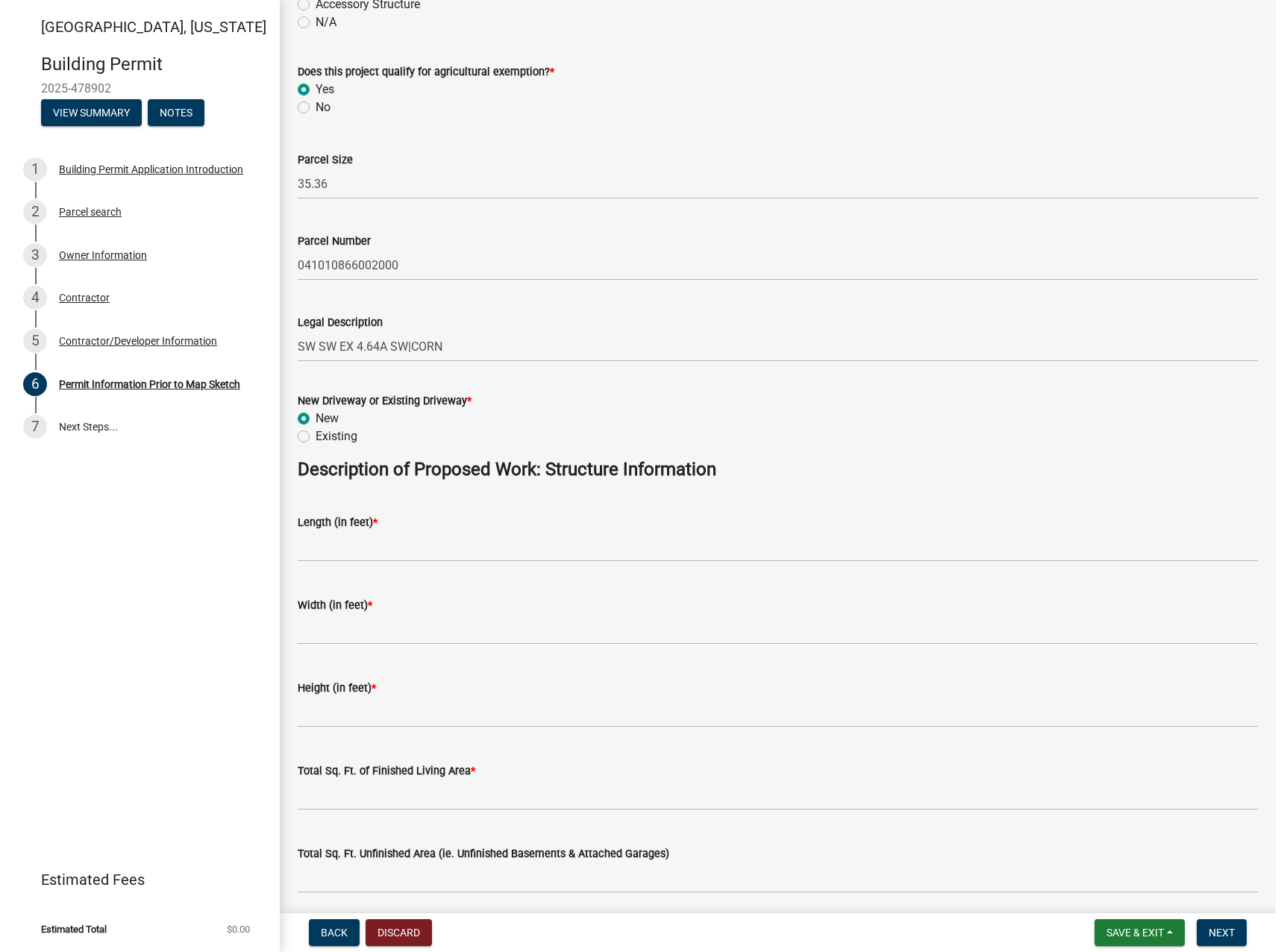
scroll to position [373, 0]
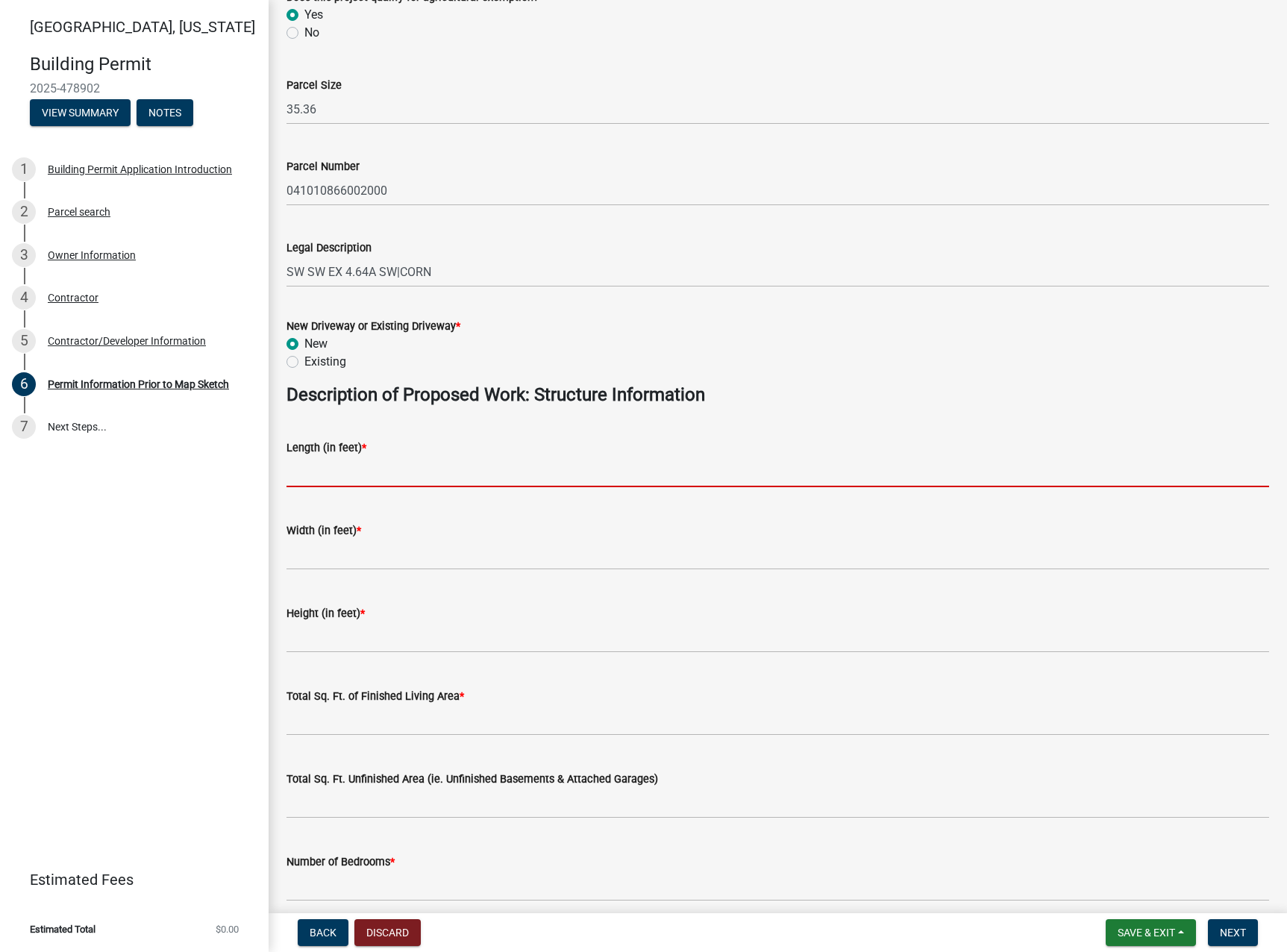
click at [352, 471] on input "text" at bounding box center [778, 472] width 983 height 30
type input "80"
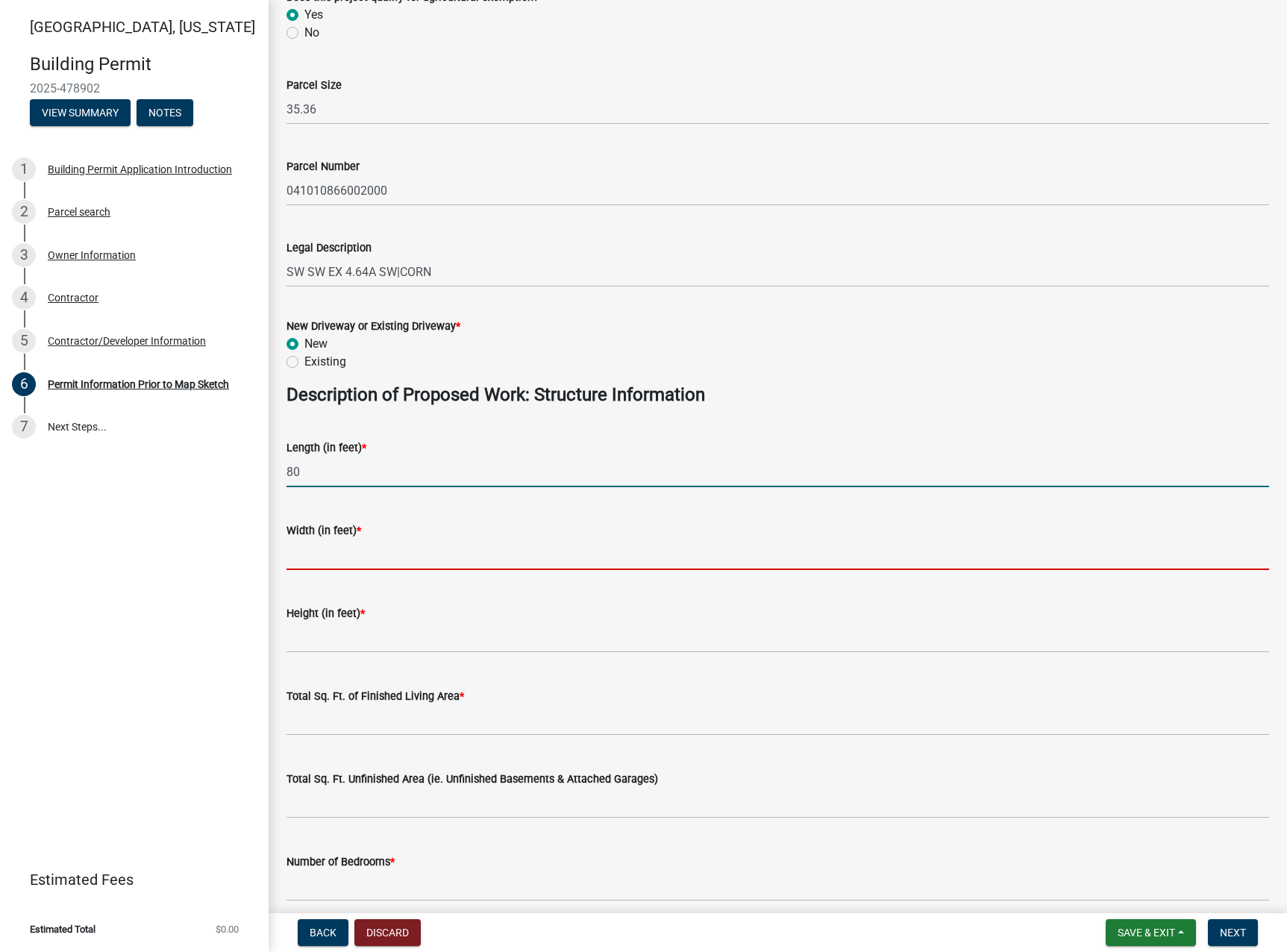
click at [340, 550] on input "text" at bounding box center [778, 555] width 983 height 30
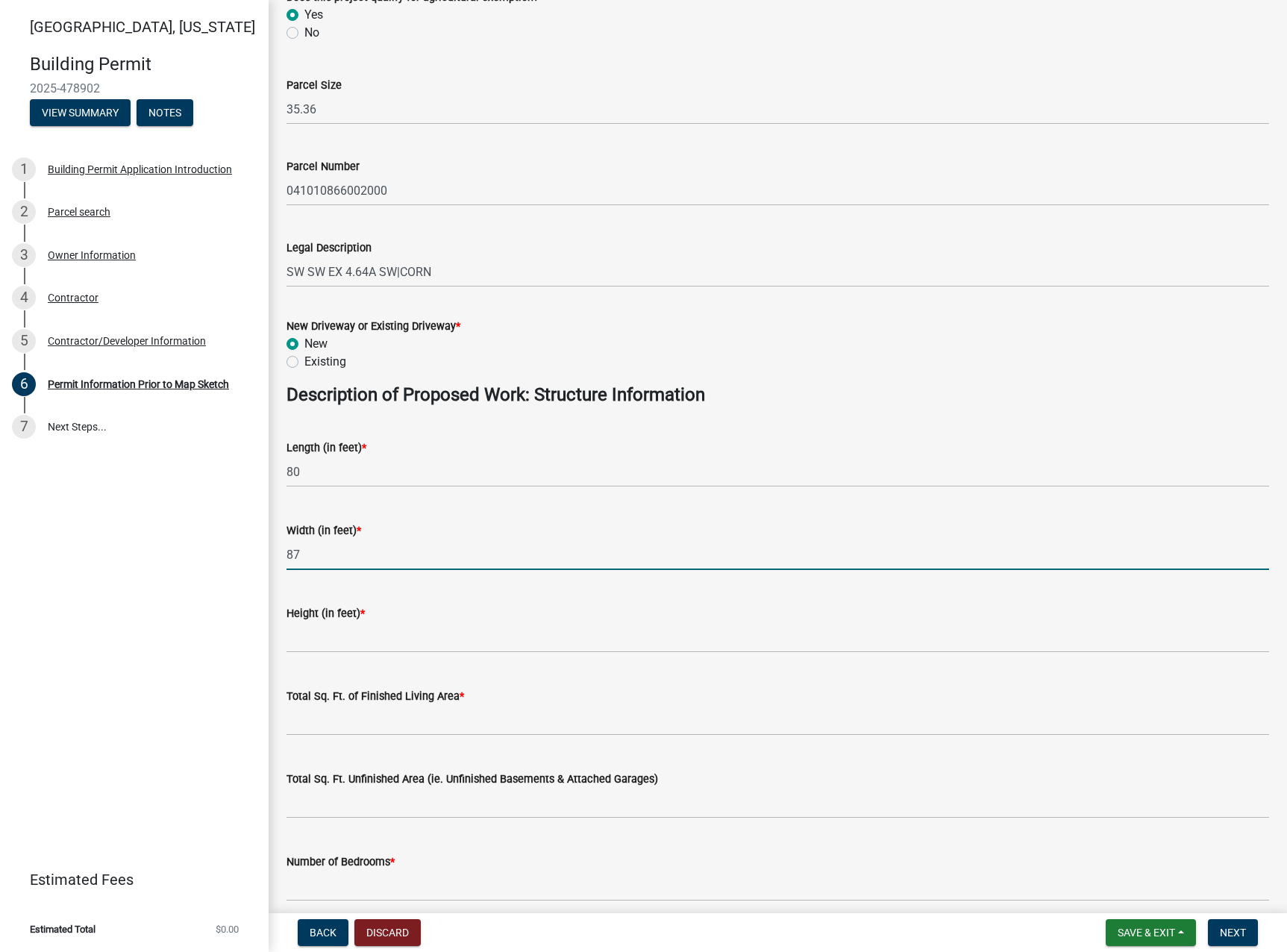
type input "87"
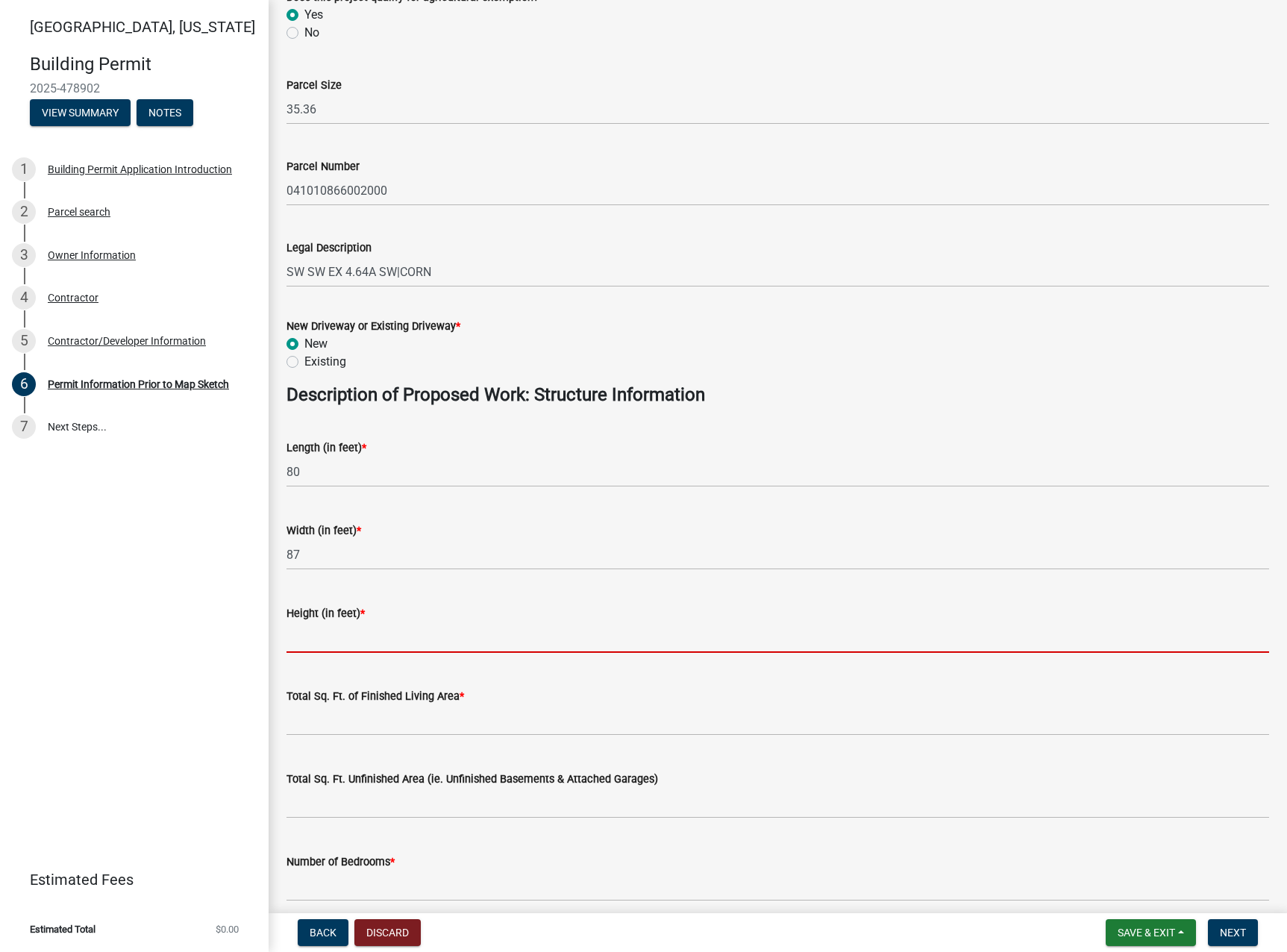
click at [357, 633] on input "text" at bounding box center [778, 637] width 983 height 30
type input "20"
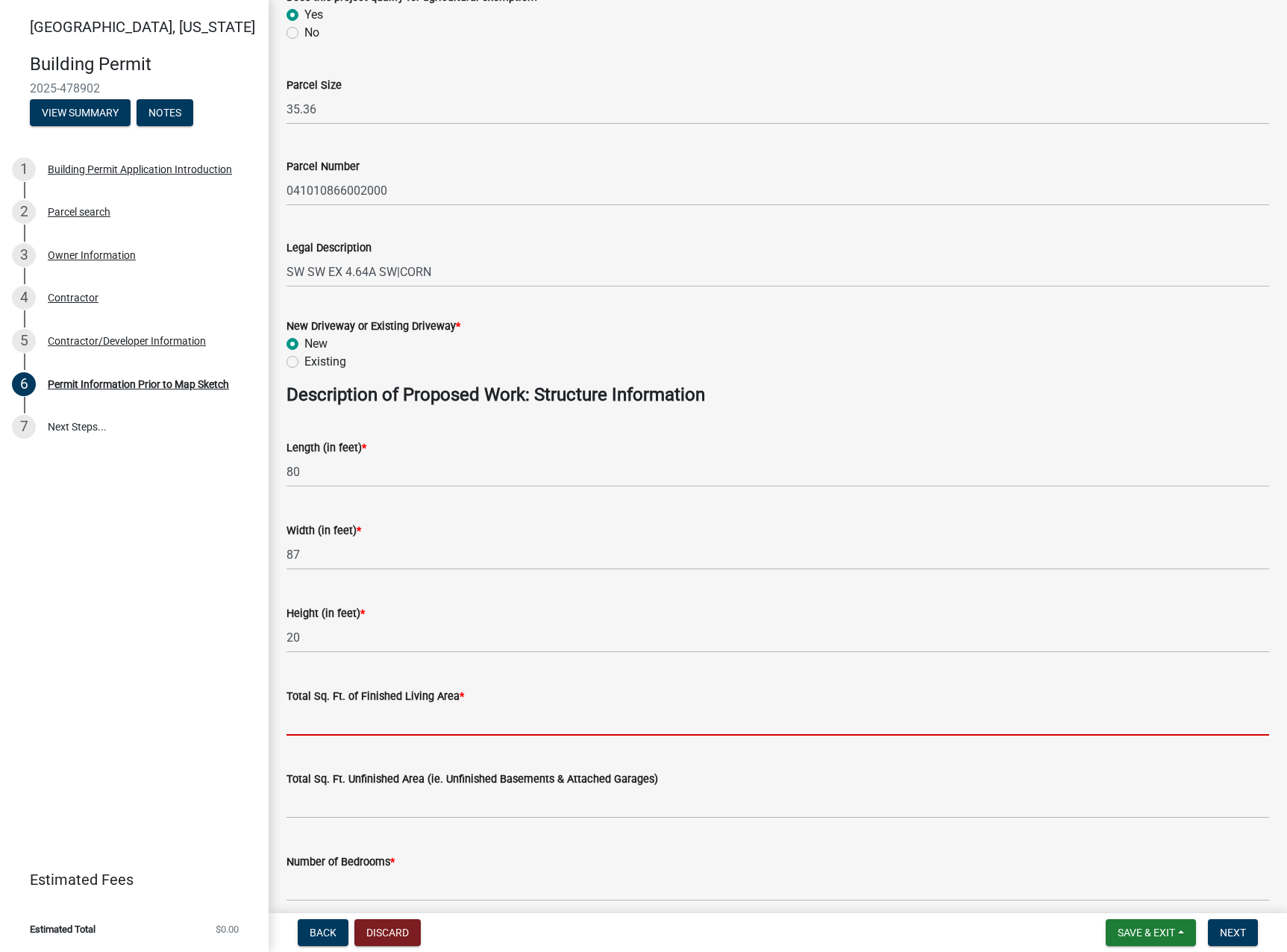
click at [348, 722] on input "text" at bounding box center [778, 721] width 983 height 30
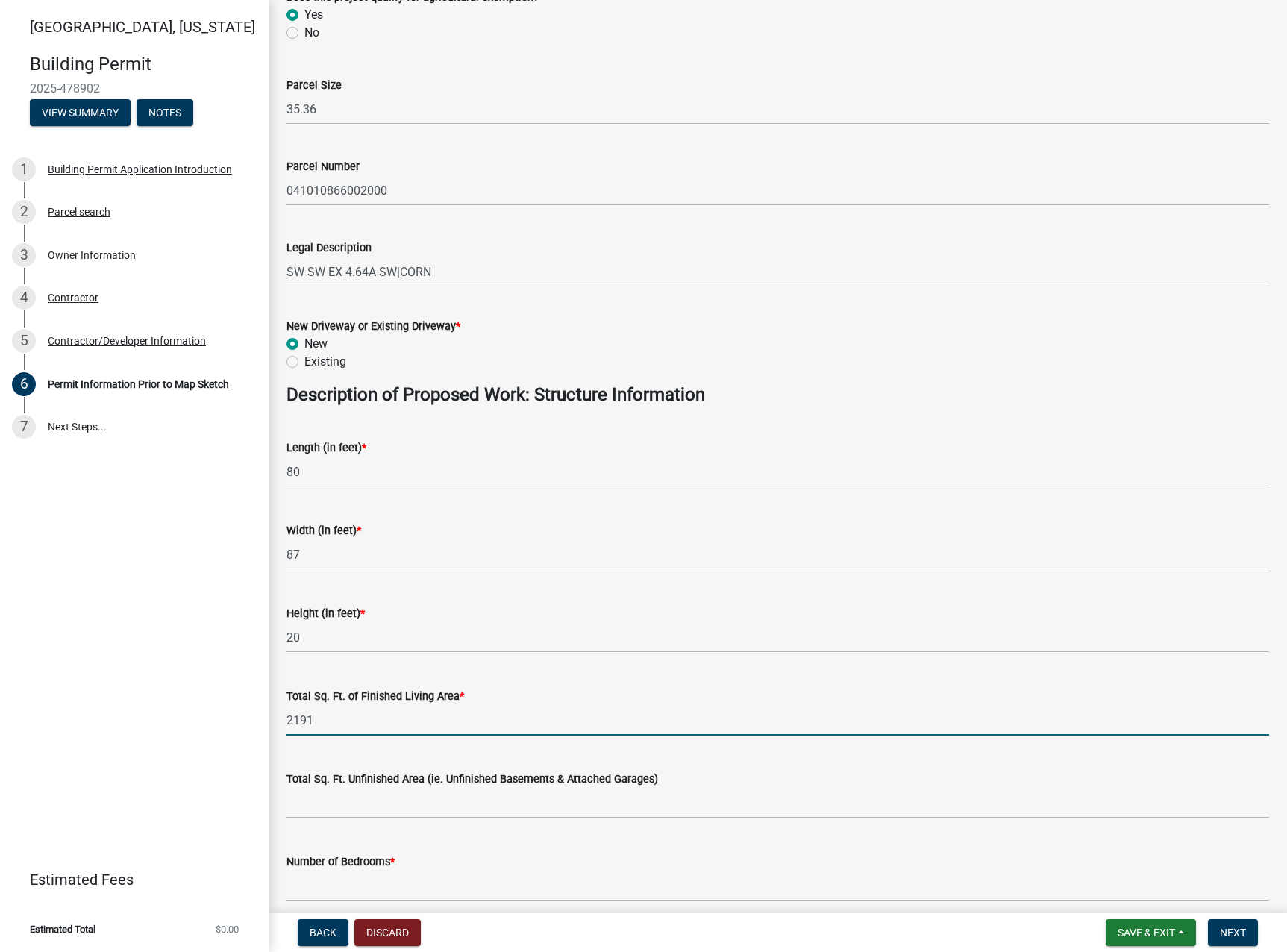
type input "2191"
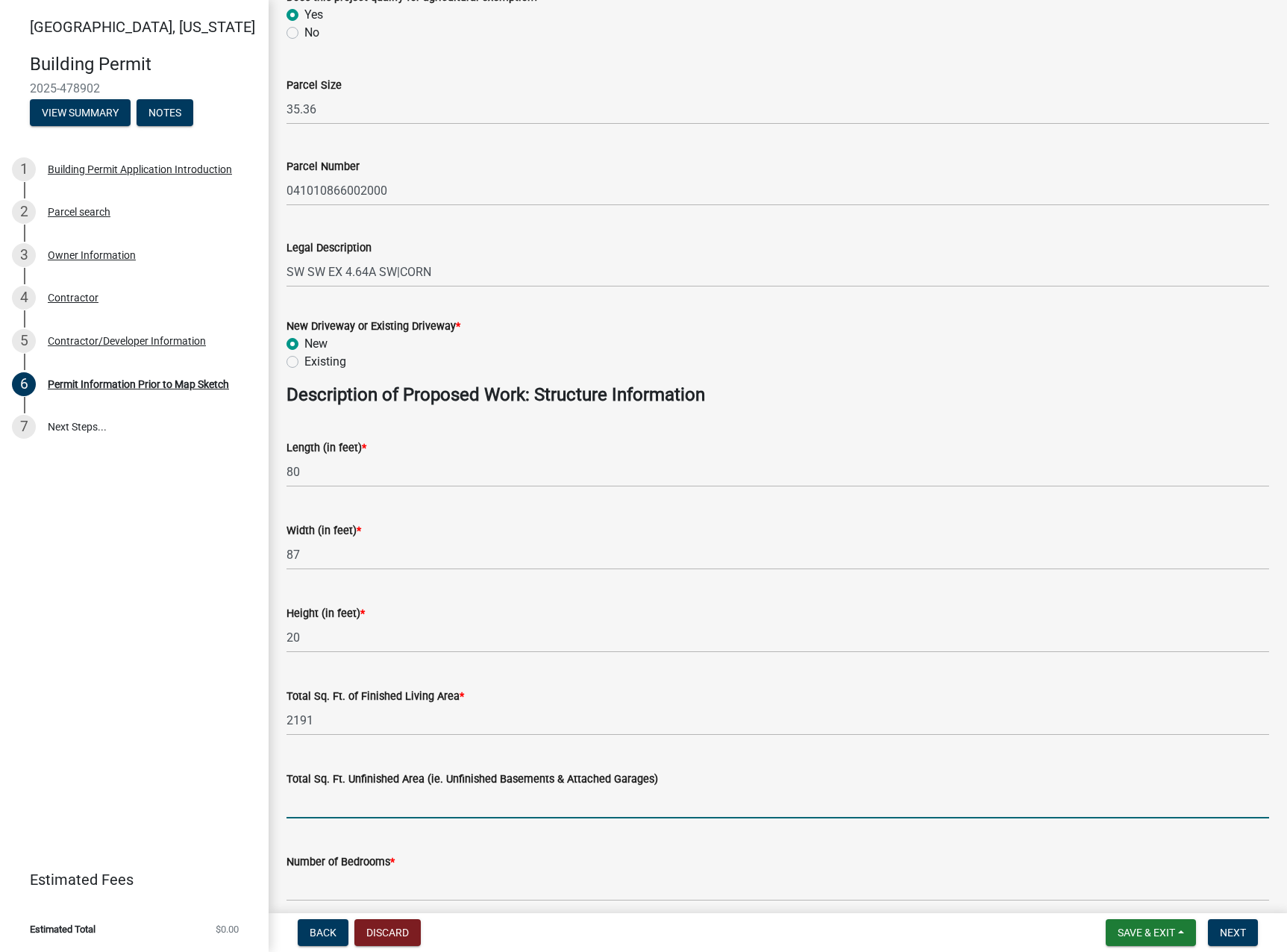
click at [348, 804] on input "text" at bounding box center [778, 803] width 983 height 30
type input "2316"
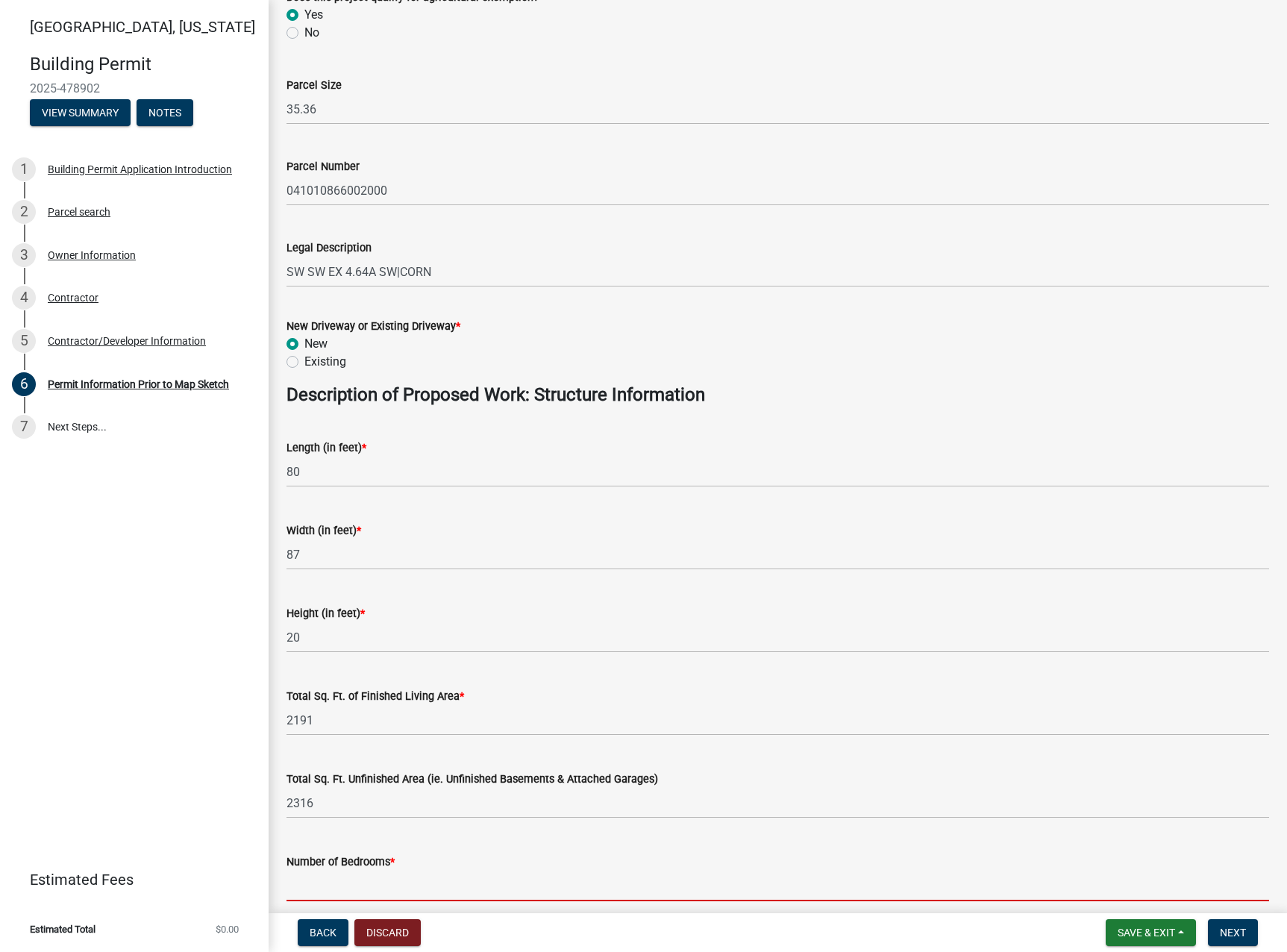
click at [348, 877] on input "text" at bounding box center [778, 886] width 983 height 30
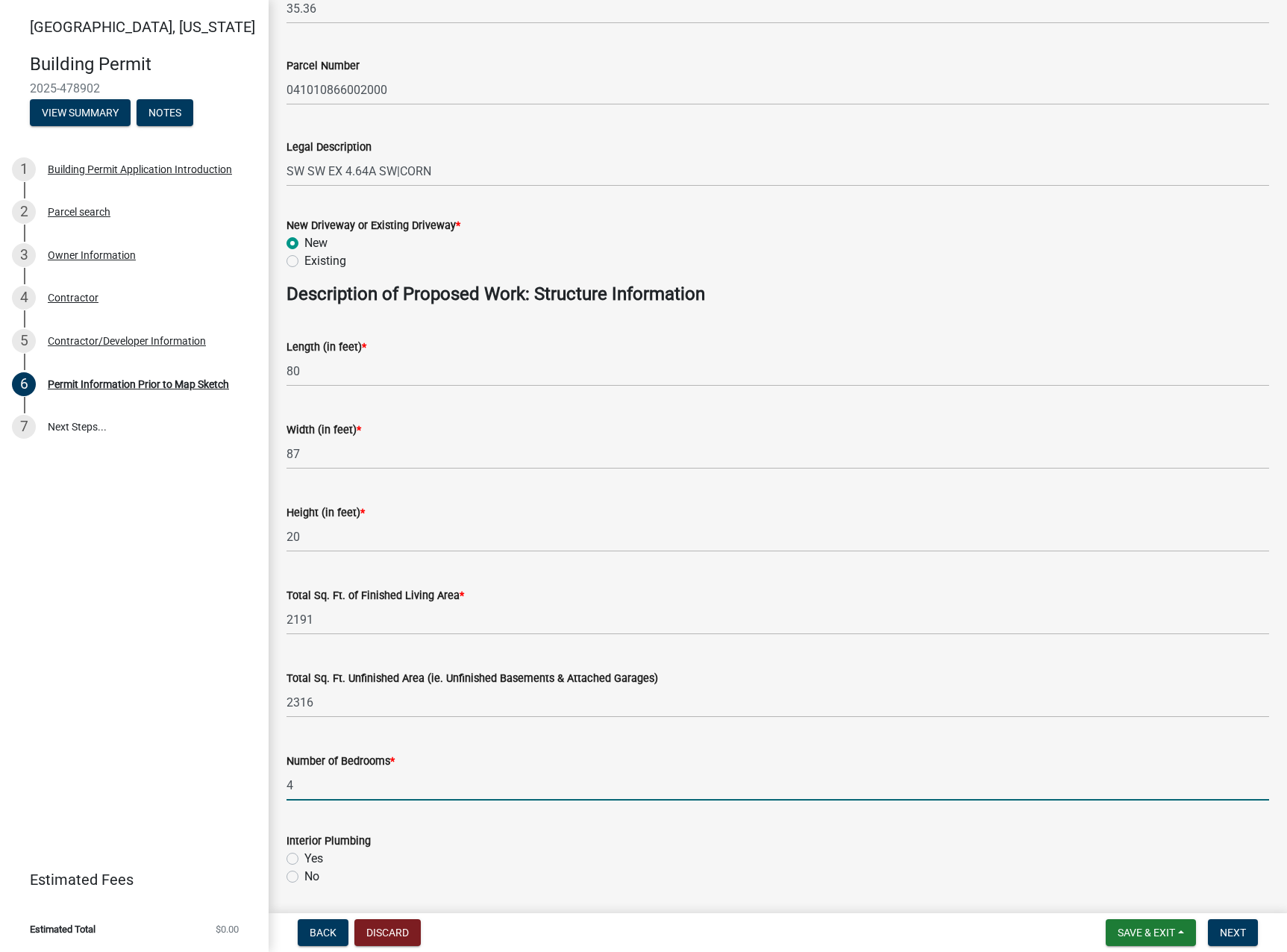
scroll to position [671, 0]
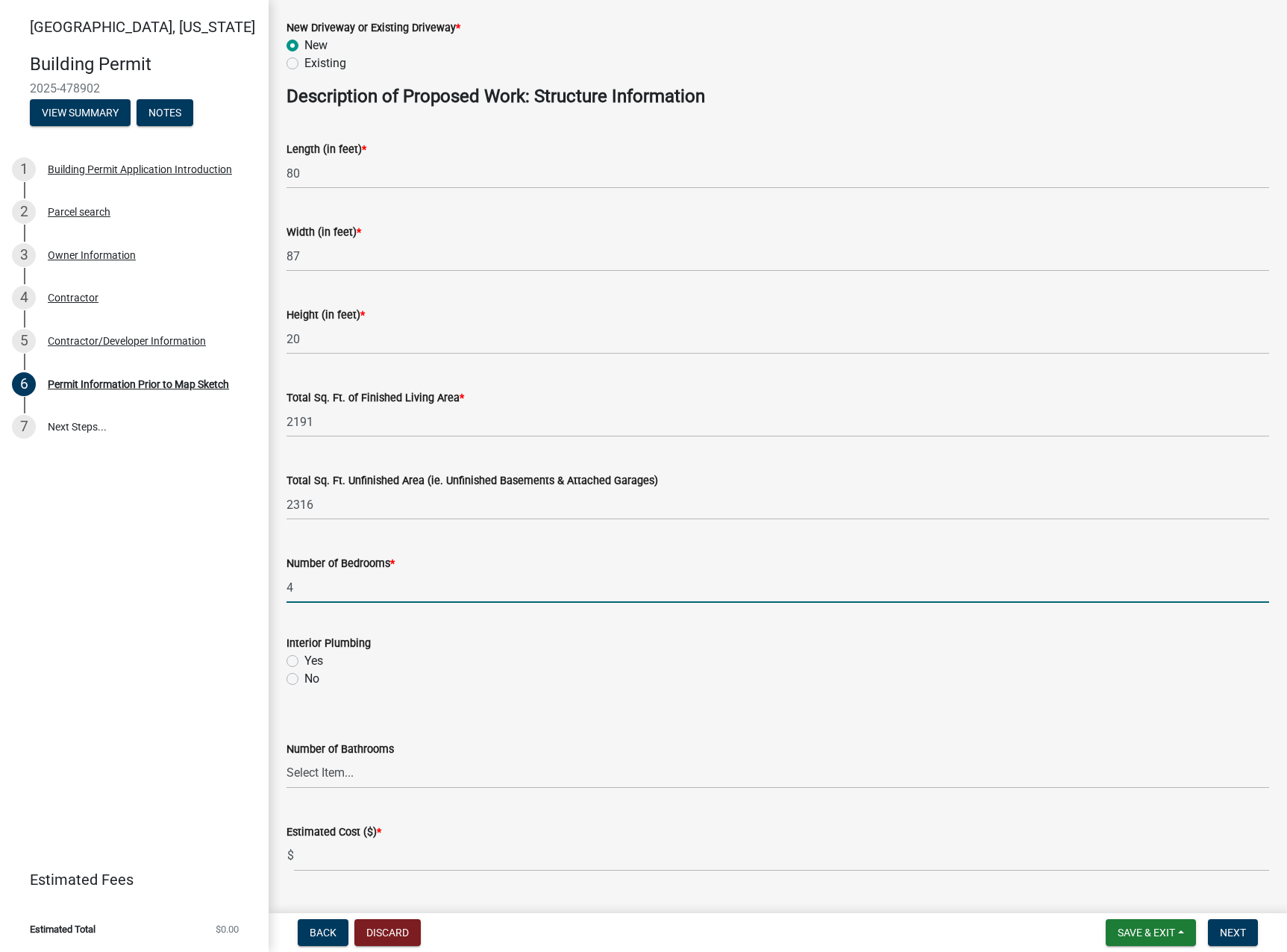
type input "4"
click at [304, 660] on label "Yes" at bounding box center [314, 661] width 19 height 18
click at [304, 660] on input "Yes" at bounding box center [309, 657] width 9 height 9
radio input "true"
click at [342, 775] on select "Select Item... 0 1 2 3 4 5 6" at bounding box center [778, 774] width 983 height 30
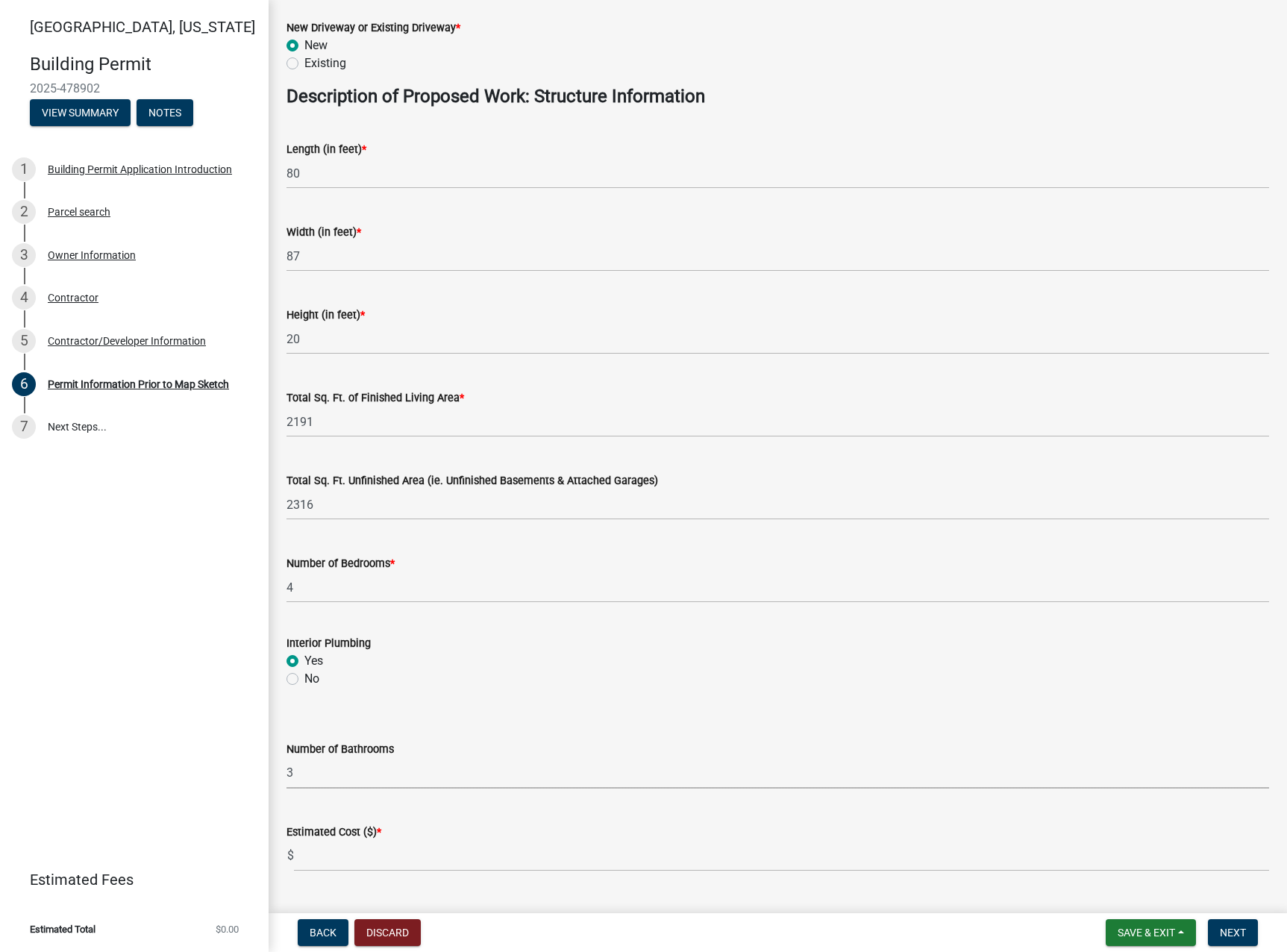
click at [286, 759] on select "Select Item... 0 1 2 3 4 5 6" at bounding box center [778, 774] width 983 height 30
select select "32ee29e1-4e6d-4cb9-b9fe-d73728632523"
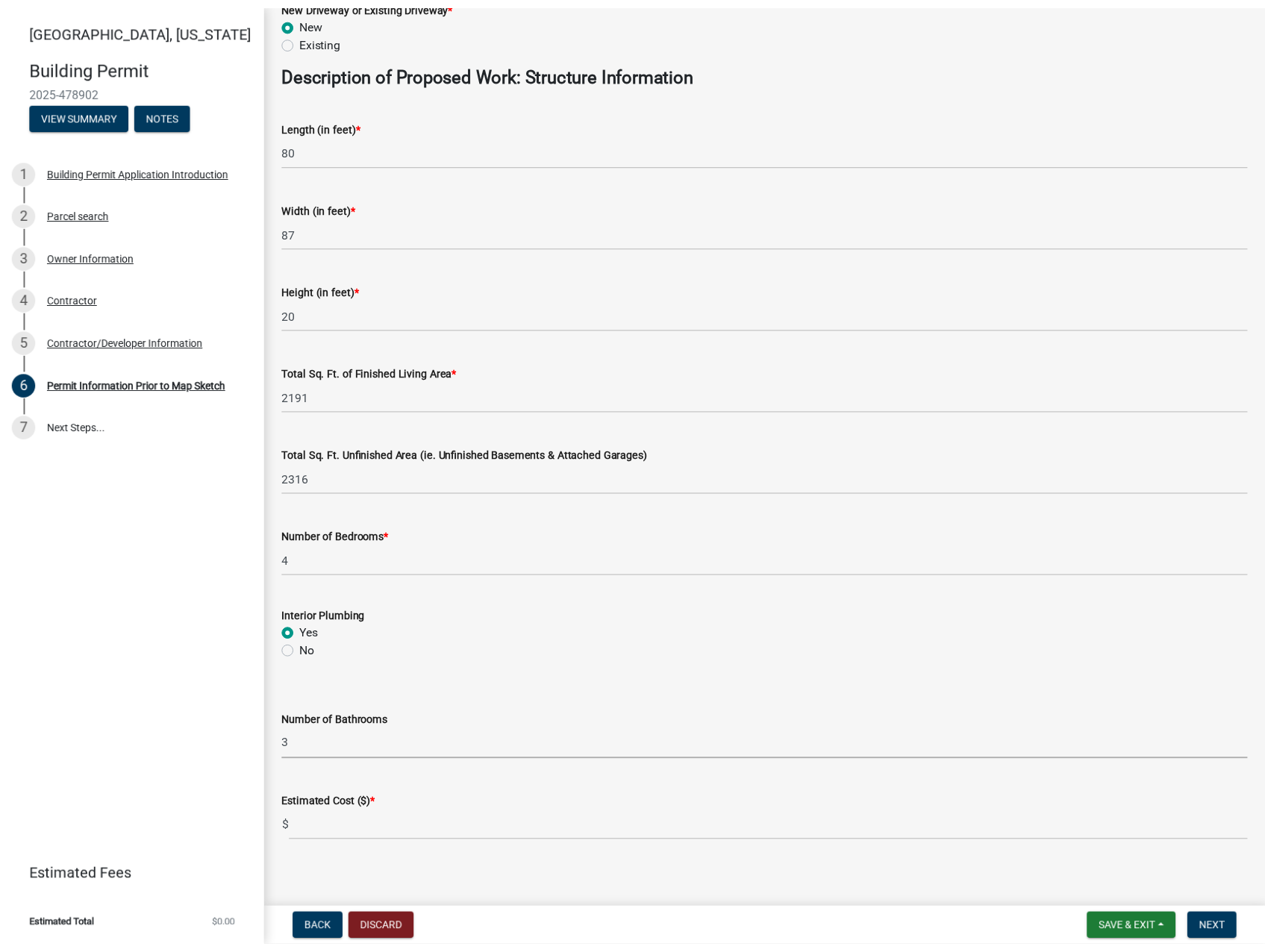
scroll to position [707, 0]
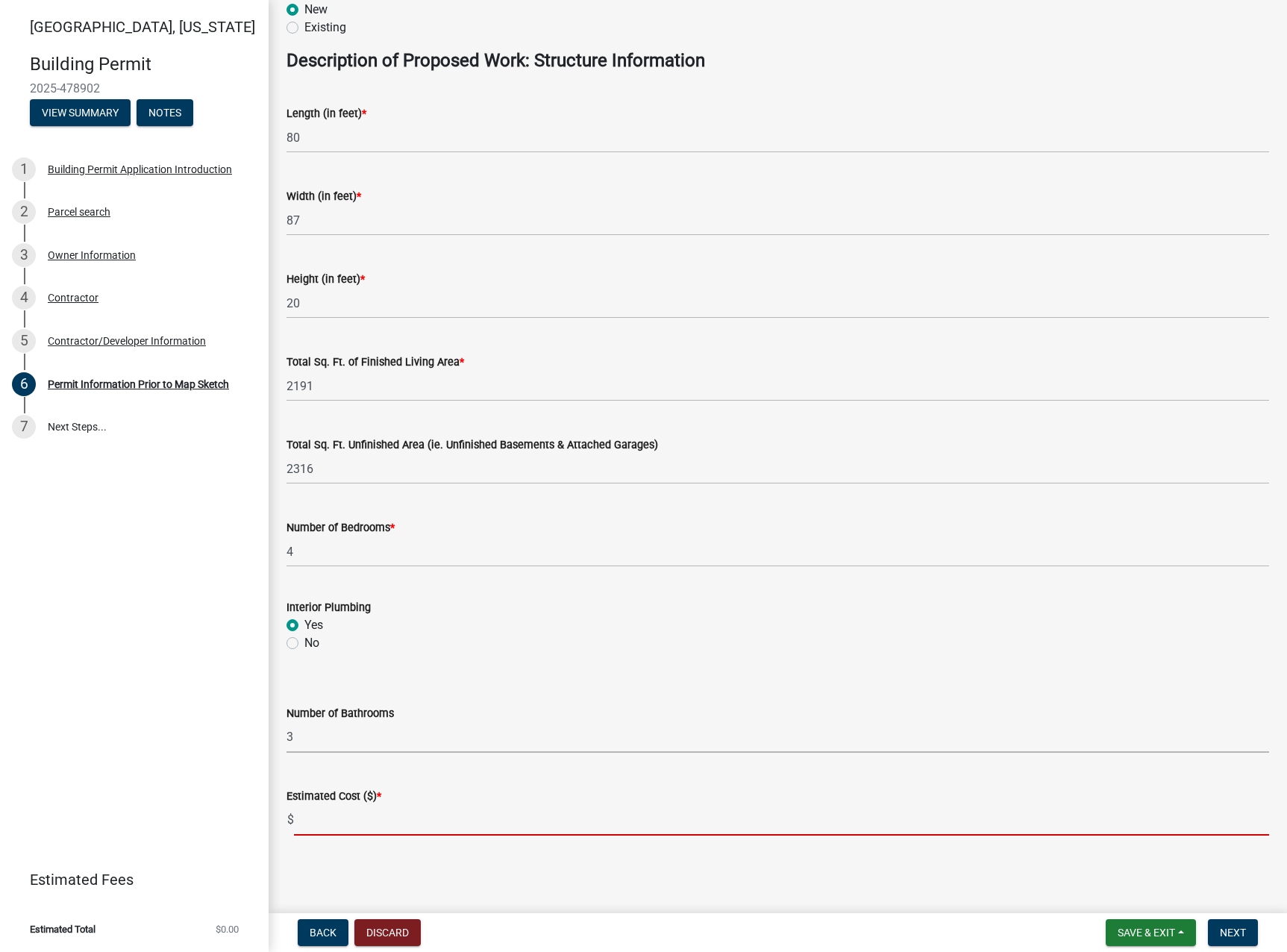
click at [365, 829] on input "text" at bounding box center [781, 820] width 975 height 30
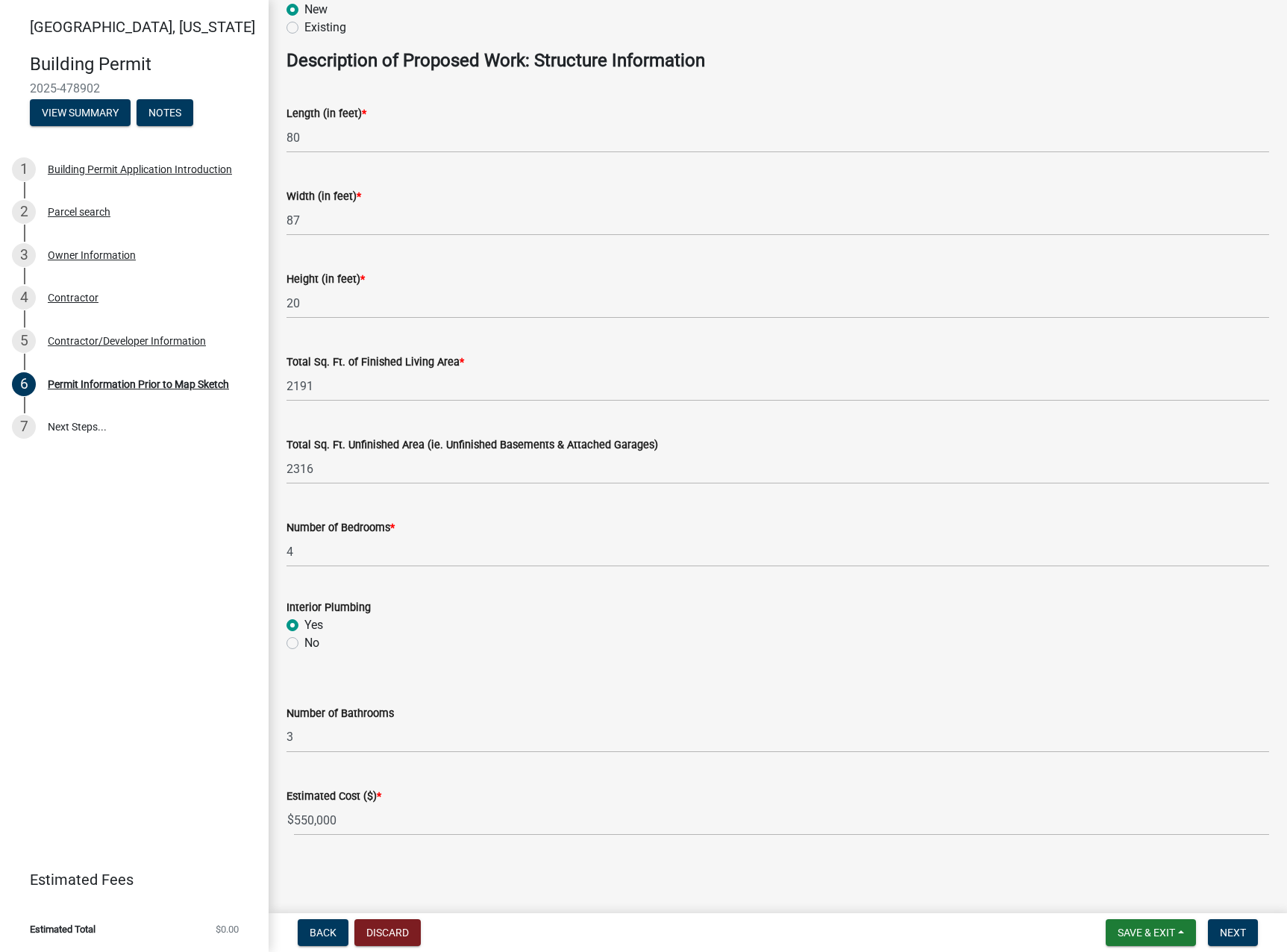
type input "550000"
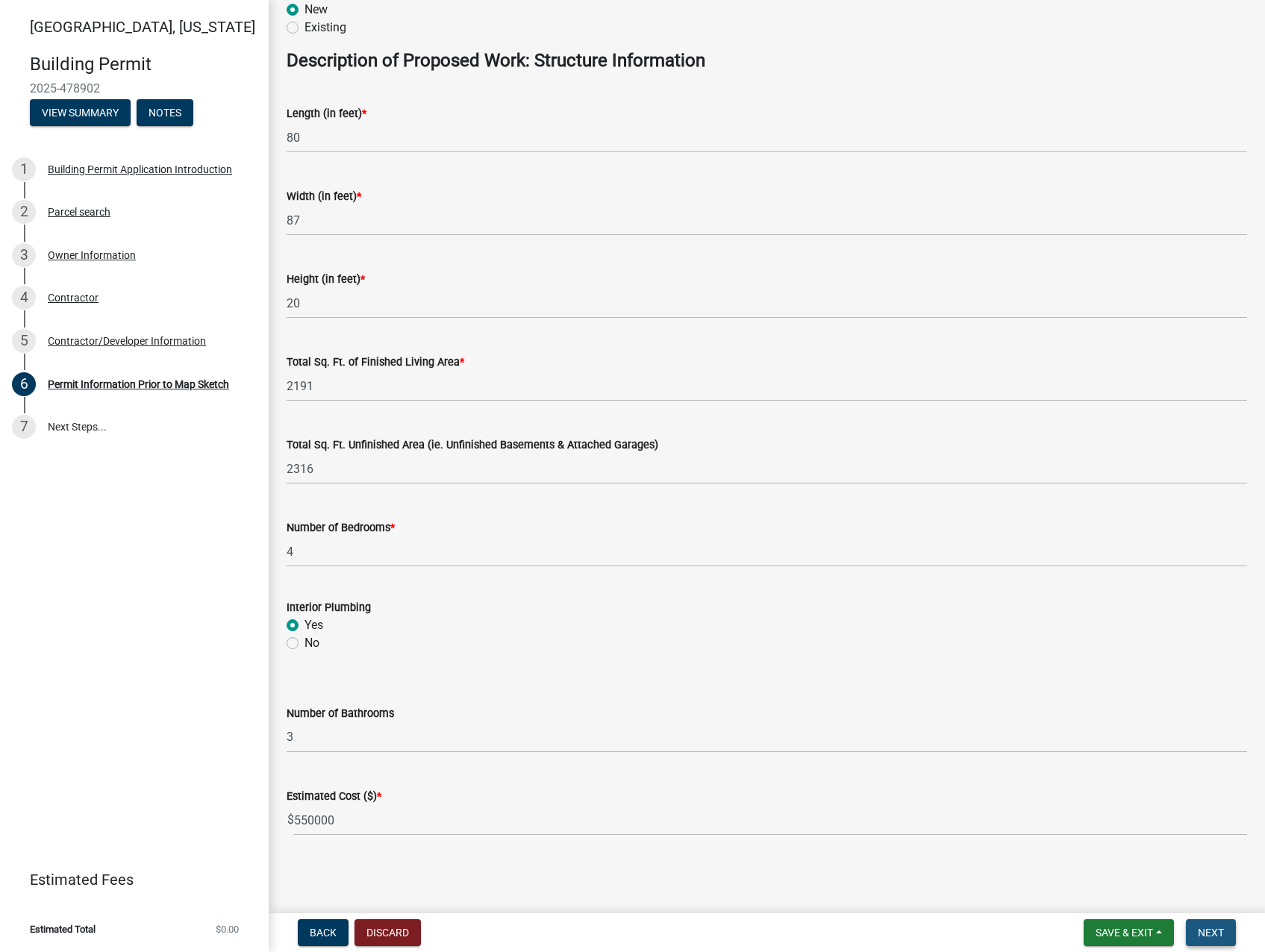
click at [1202, 929] on span "Next" at bounding box center [1211, 932] width 27 height 12
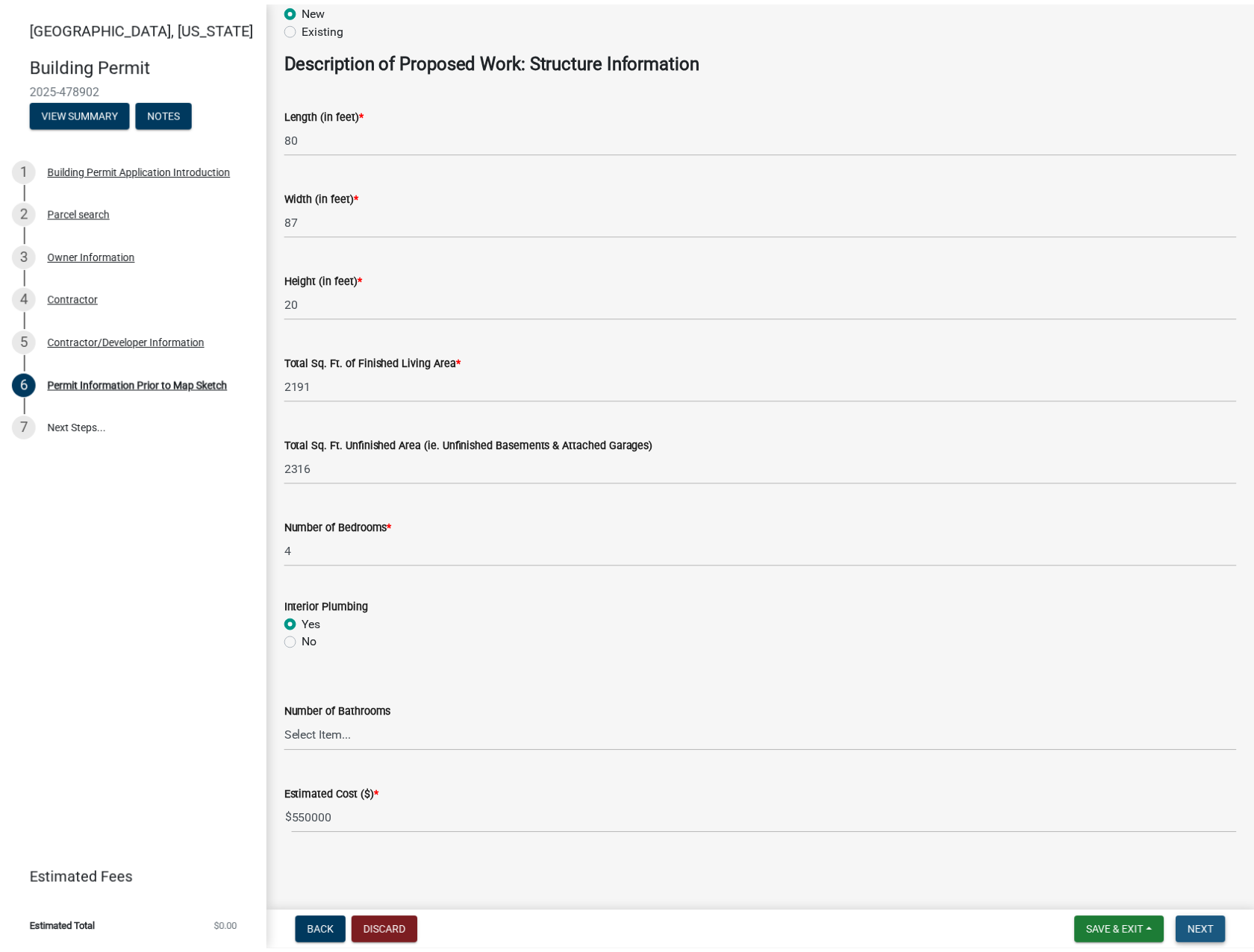
scroll to position [0, 0]
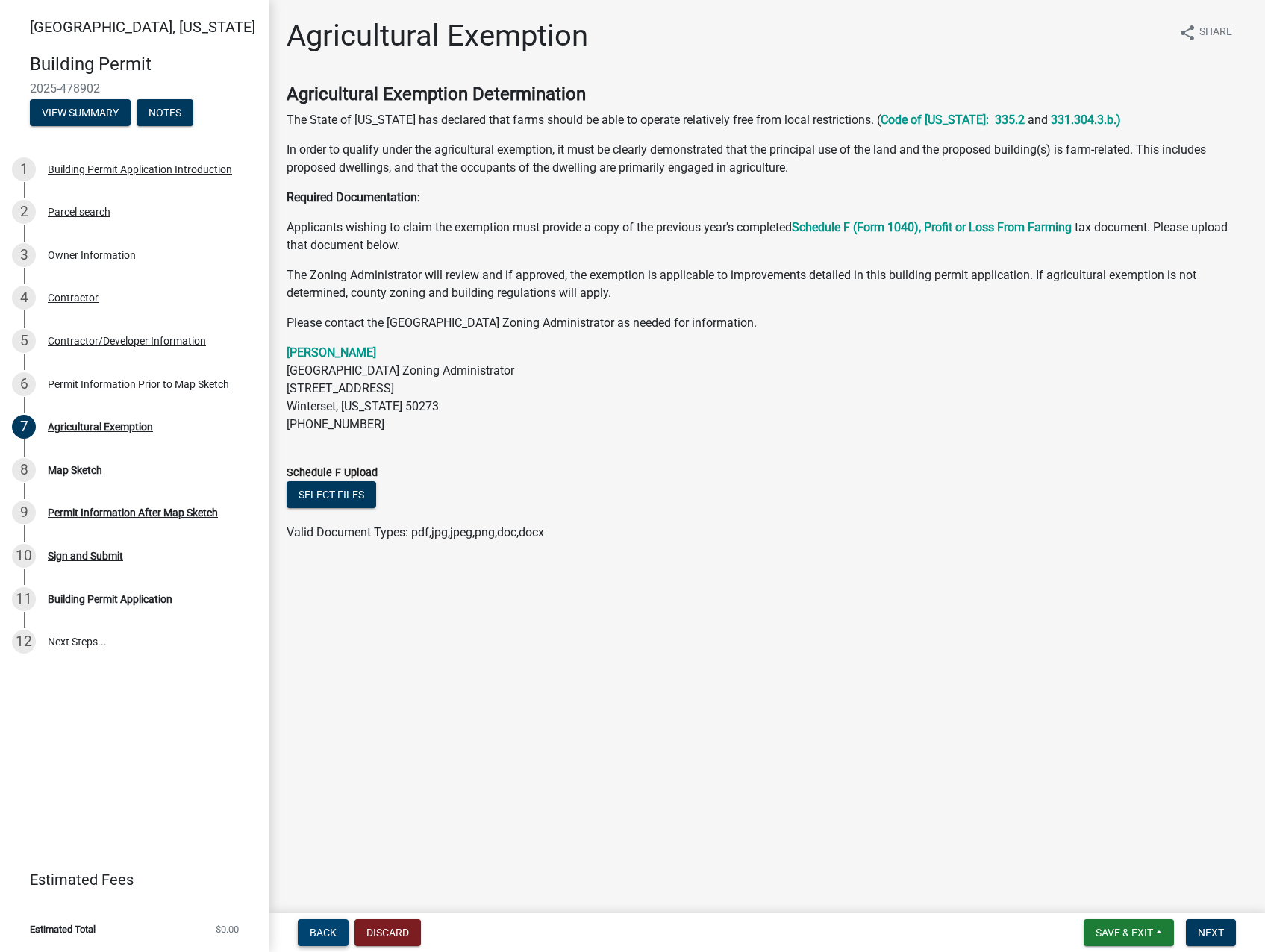
click at [321, 933] on span "Back" at bounding box center [323, 932] width 27 height 12
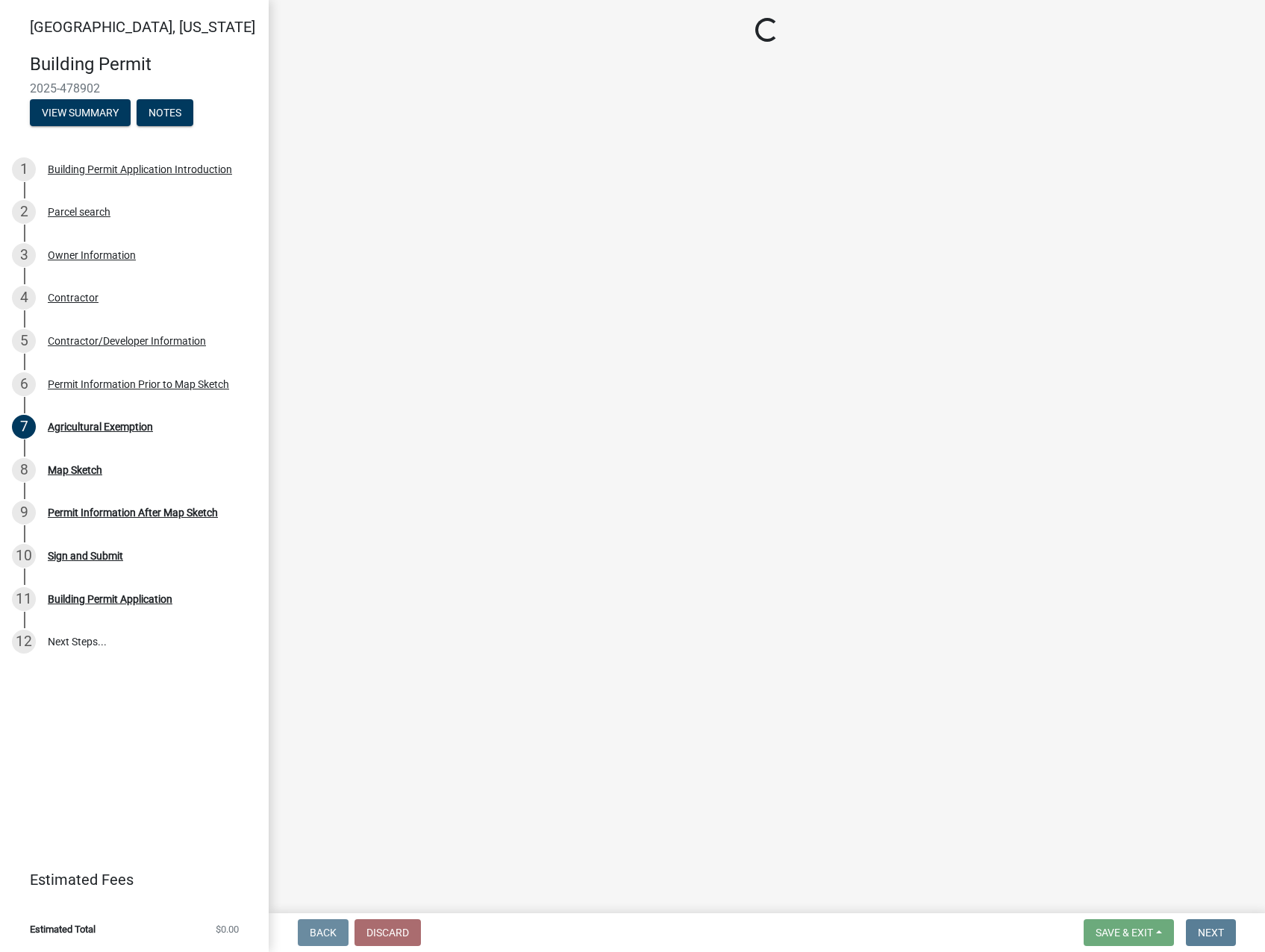
select select "32ee29e1-4e6d-4cb9-b9fe-d73728632523"
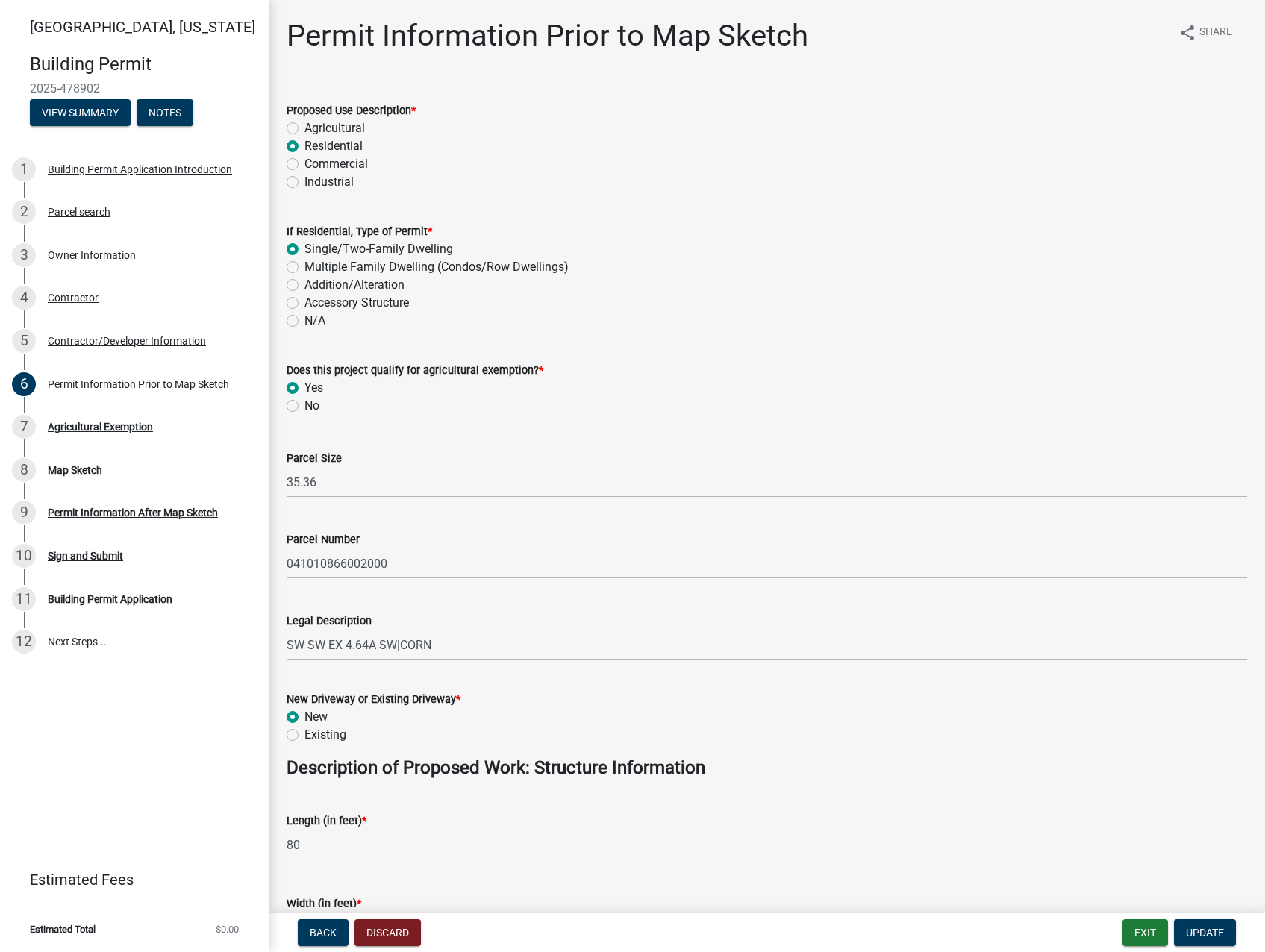
click at [304, 405] on label "No" at bounding box center [312, 406] width 15 height 18
click at [304, 405] on input "No" at bounding box center [309, 402] width 9 height 9
radio input "true"
click at [1195, 927] on span "Update" at bounding box center [1204, 932] width 38 height 12
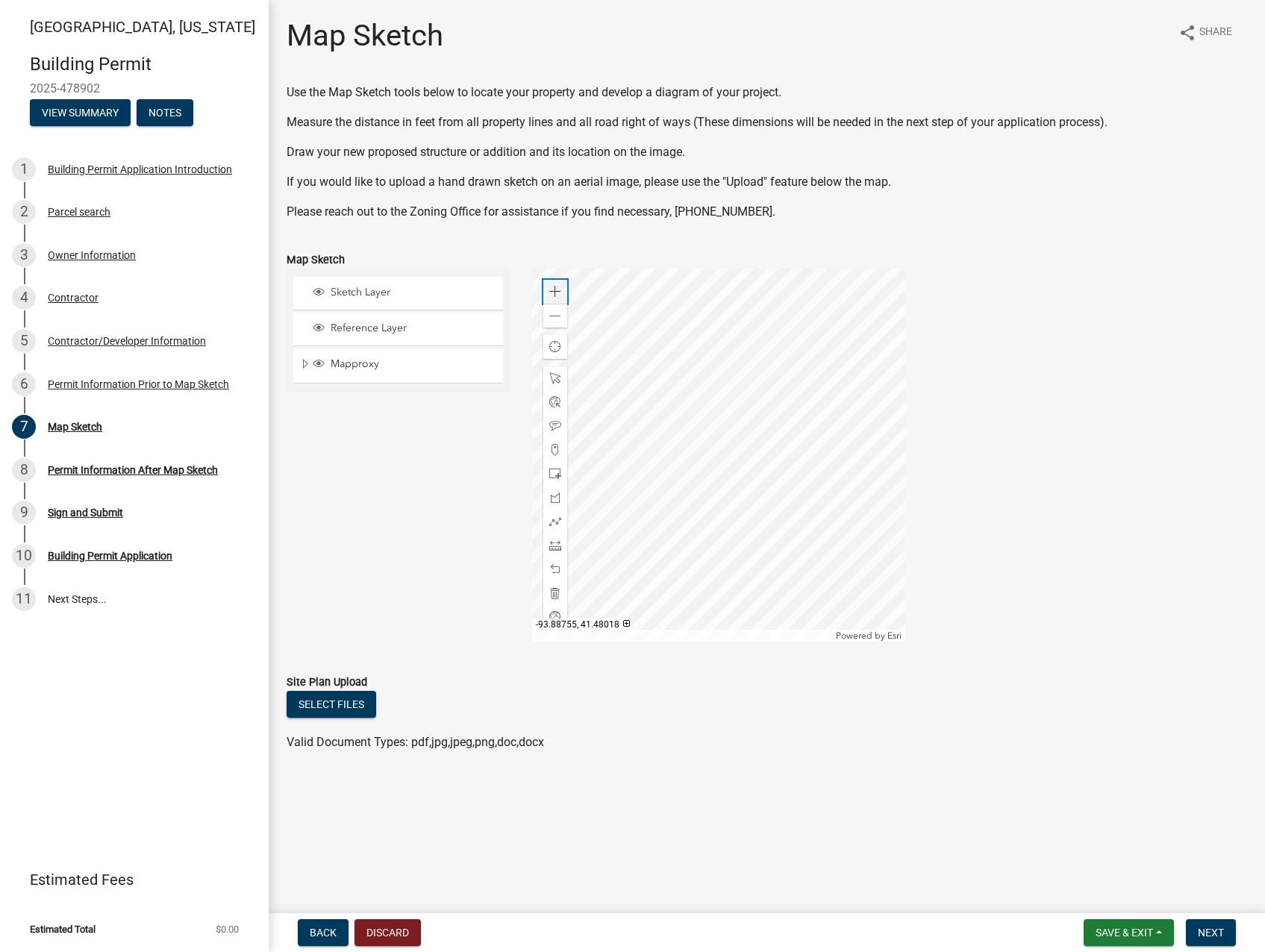
click at [556, 292] on span at bounding box center [555, 291] width 12 height 12
click at [1140, 939] on span "Save & Exit" at bounding box center [1124, 932] width 58 height 12
click at [1105, 895] on button "Save & Exit" at bounding box center [1114, 894] width 119 height 36
